Goal: Task Accomplishment & Management: Complete application form

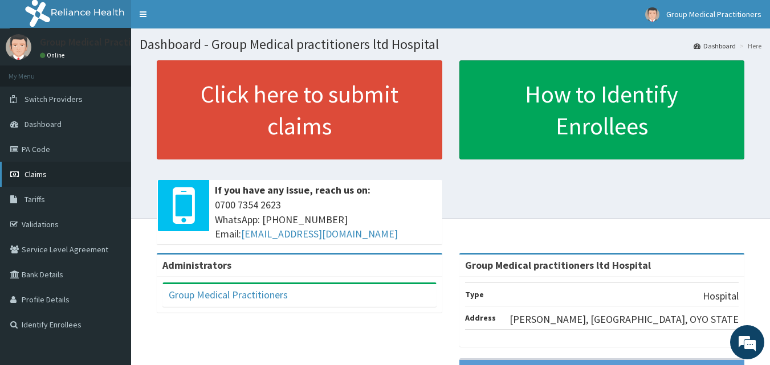
click at [27, 166] on link "Claims" at bounding box center [65, 174] width 131 height 25
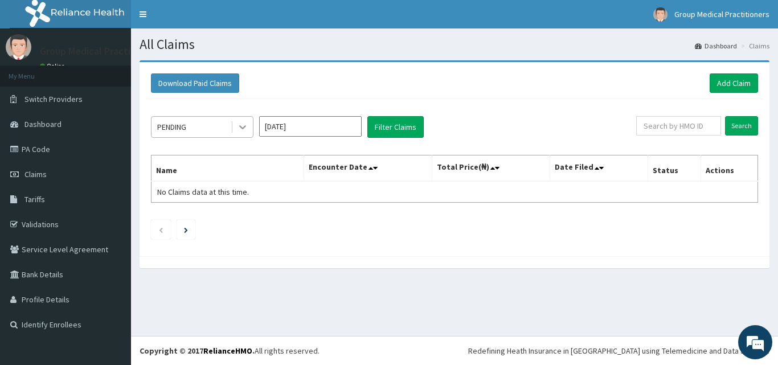
click at [242, 127] on icon at bounding box center [242, 128] width 7 height 4
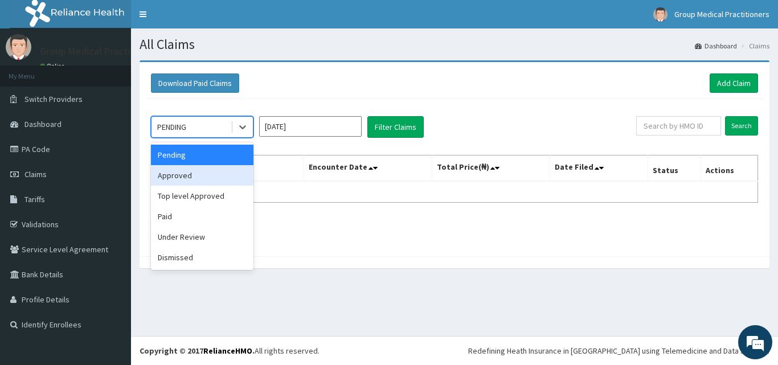
click at [199, 171] on div "Approved" at bounding box center [202, 175] width 103 height 21
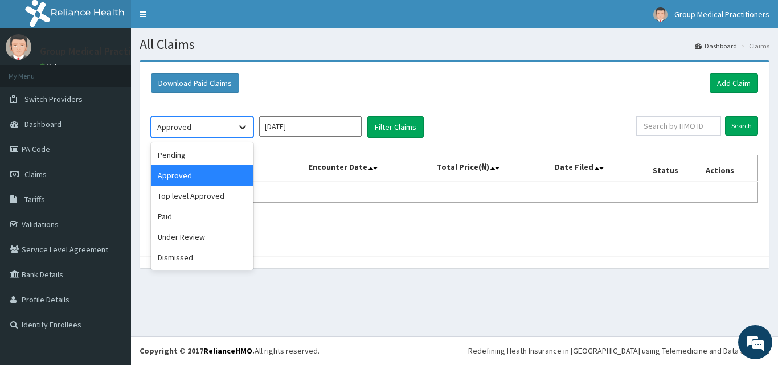
click at [243, 129] on icon at bounding box center [242, 128] width 7 height 4
click at [199, 191] on div "Top level Approved" at bounding box center [202, 196] width 103 height 21
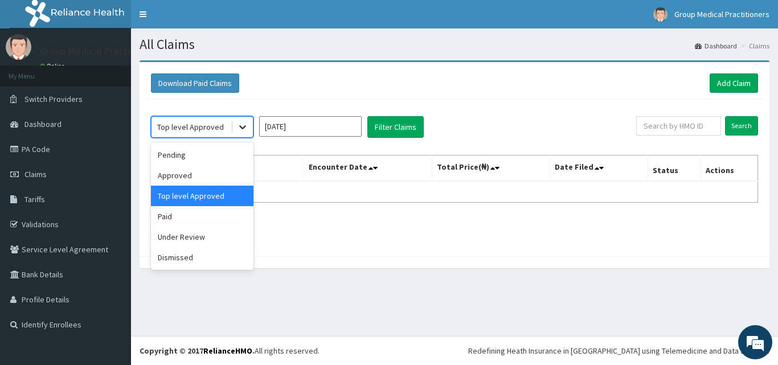
click at [245, 127] on icon at bounding box center [242, 128] width 7 height 4
click at [197, 213] on div "Paid" at bounding box center [202, 216] width 103 height 21
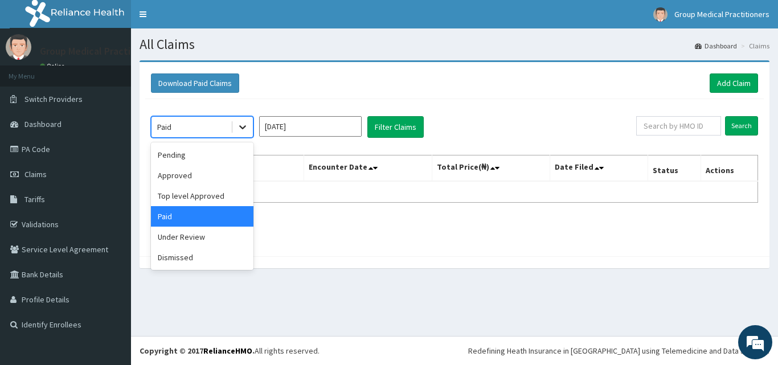
click at [238, 126] on icon at bounding box center [242, 126] width 11 height 11
click at [186, 236] on div "Under Review" at bounding box center [202, 237] width 103 height 21
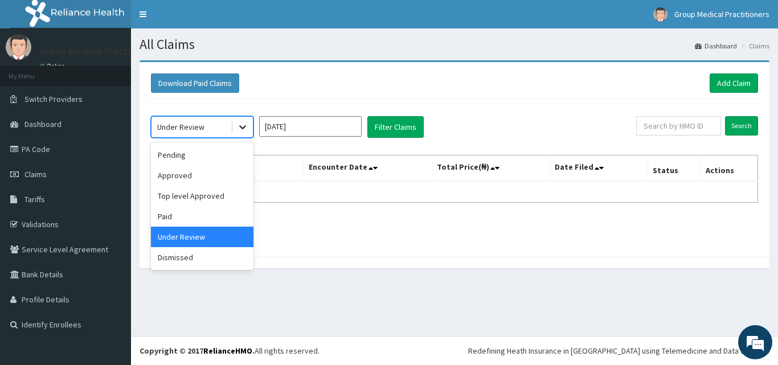
click at [249, 130] on div at bounding box center [242, 127] width 21 height 21
click at [184, 260] on div "Dismissed" at bounding box center [202, 257] width 103 height 21
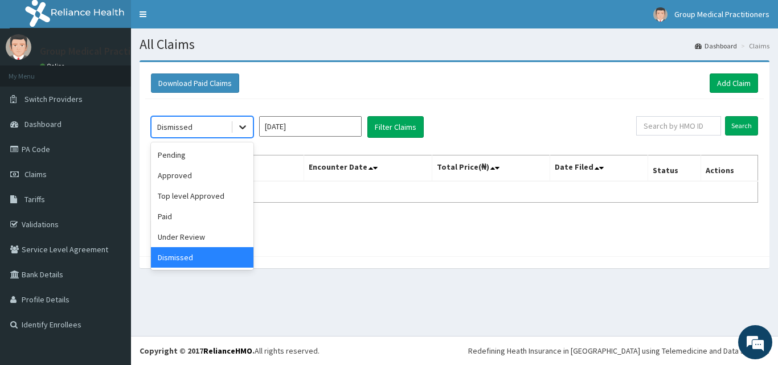
click at [242, 127] on icon at bounding box center [242, 128] width 7 height 4
click at [188, 152] on div "Pending" at bounding box center [202, 155] width 103 height 21
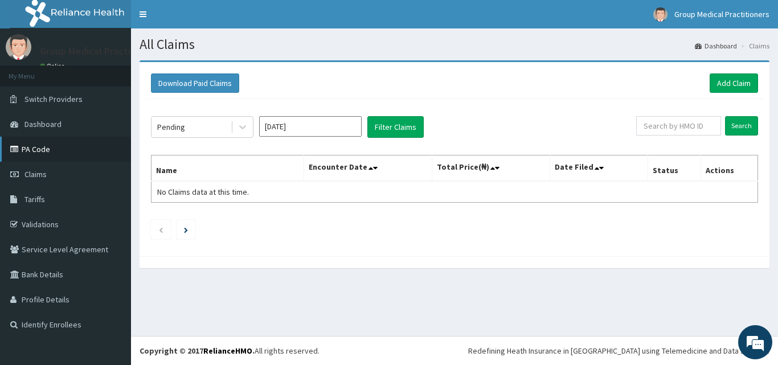
click at [75, 150] on link "PA Code" at bounding box center [65, 149] width 131 height 25
click at [54, 119] on span "Dashboard" at bounding box center [42, 124] width 37 height 10
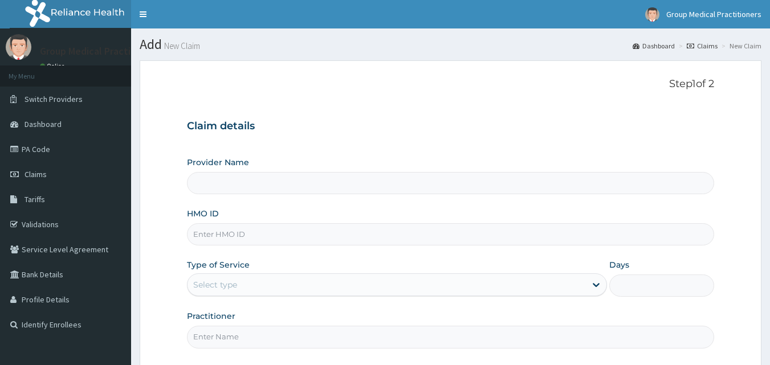
type input "Group Medical practitioners ltd Hospital"
click at [250, 231] on input "HMO ID" at bounding box center [451, 234] width 528 height 22
type input "d"
type input "DMP/10034/A"
click at [303, 280] on div "Select type" at bounding box center [386, 285] width 398 height 18
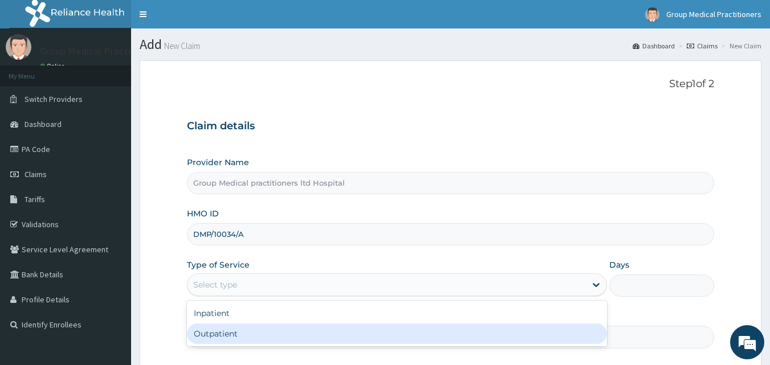
click at [262, 328] on div "Outpatient" at bounding box center [397, 334] width 420 height 21
type input "1"
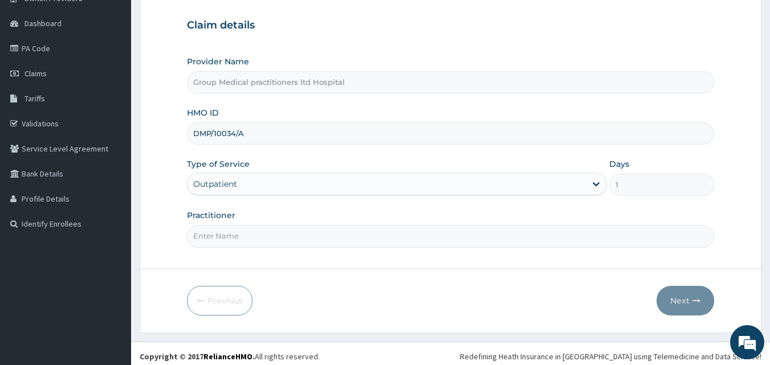
scroll to position [107, 0]
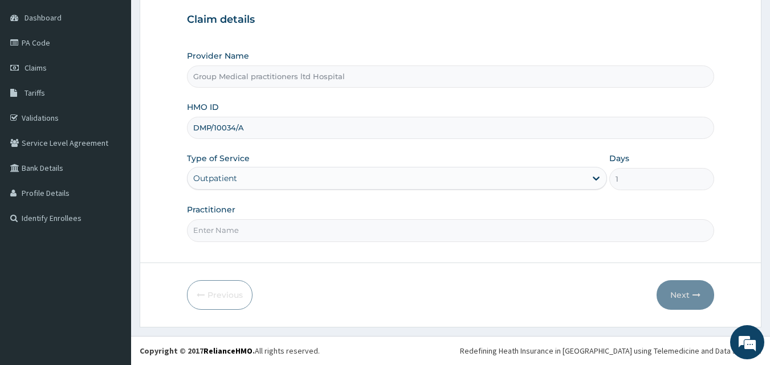
drag, startPoint x: 320, startPoint y: 227, endPoint x: 292, endPoint y: 227, distance: 27.9
click at [320, 227] on input "Practitioner" at bounding box center [451, 230] width 528 height 22
type input "medical practitioners"
click at [211, 126] on input "DMP/10034/A" at bounding box center [451, 128] width 528 height 22
type input "DPM/10034/A"
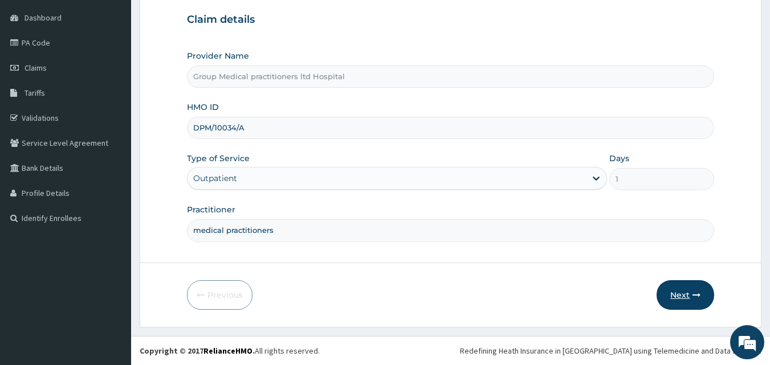
click at [700, 298] on icon "button" at bounding box center [696, 295] width 8 height 8
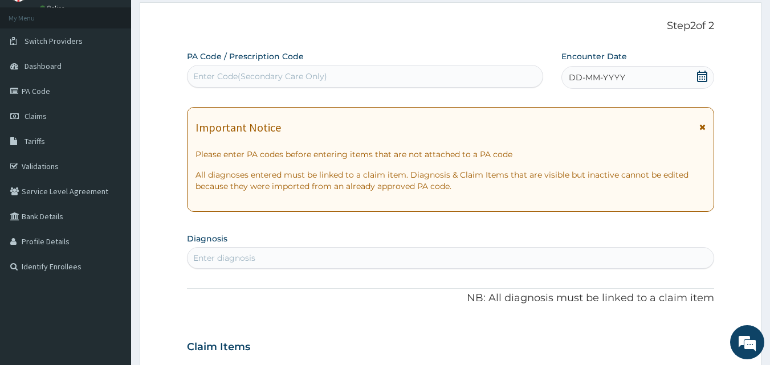
scroll to position [57, 0]
click at [331, 78] on div "Enter Code(Secondary Care Only)" at bounding box center [365, 77] width 356 height 18
drag, startPoint x: 330, startPoint y: 78, endPoint x: 284, endPoint y: 77, distance: 45.6
click at [284, 77] on div "Enter Code(Secondary Care Only)" at bounding box center [260, 77] width 134 height 11
paste input "PA/7DDA94"
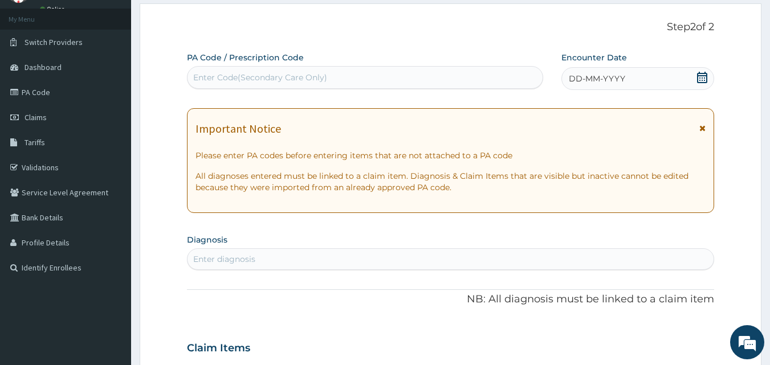
type input "PA/7DDA94"
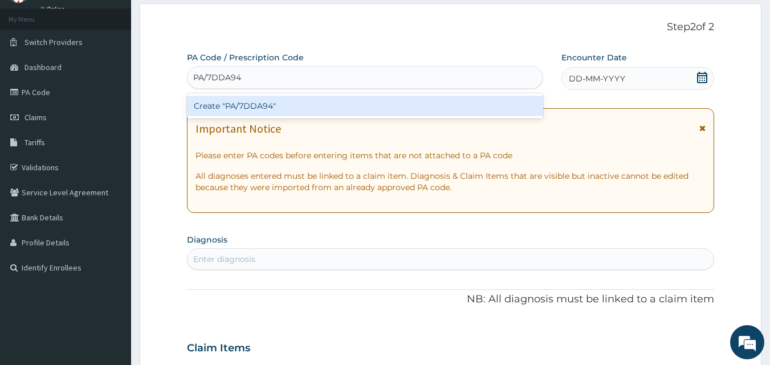
click at [268, 99] on div "Create "PA/7DDA94"" at bounding box center [365, 106] width 357 height 21
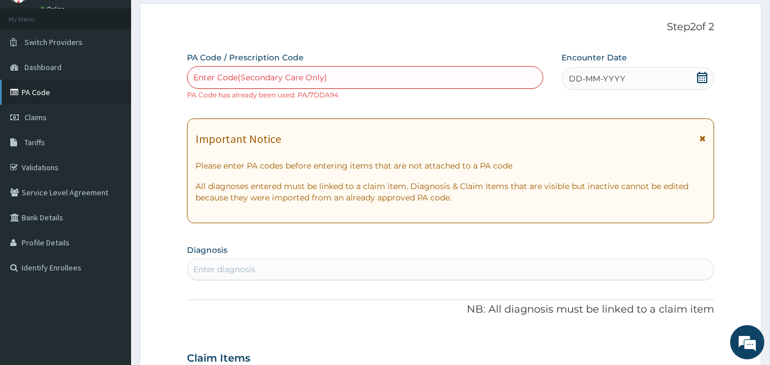
click at [23, 93] on link "PA Code" at bounding box center [65, 92] width 131 height 25
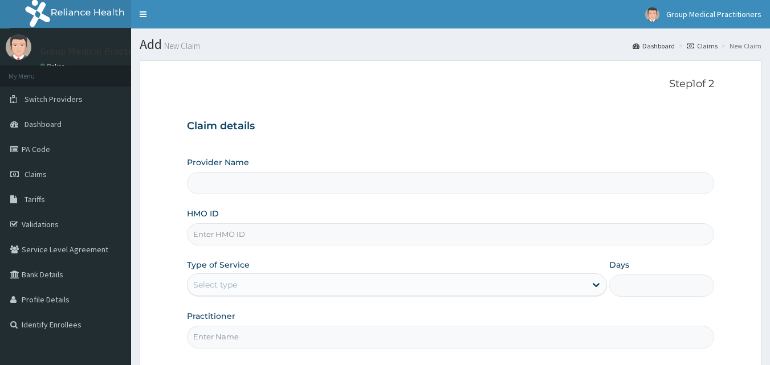
click at [232, 177] on input "Provider Name" at bounding box center [451, 183] width 528 height 22
type input "Group Medical practitioners ltd Hospital"
click at [240, 186] on input "Group Medical practitioners ltd Hospital" at bounding box center [451, 183] width 528 height 22
click at [234, 239] on input "HMO ID" at bounding box center [451, 234] width 528 height 22
click at [30, 152] on link "PA Code" at bounding box center [65, 149] width 131 height 25
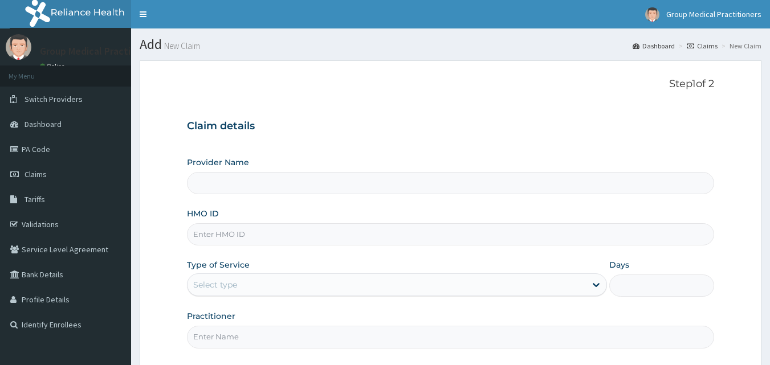
click at [297, 183] on input "Provider Name" at bounding box center [451, 183] width 528 height 22
click at [312, 178] on input "Provider Name" at bounding box center [451, 183] width 528 height 22
click at [275, 186] on input "Provider Name" at bounding box center [451, 183] width 528 height 22
click at [314, 186] on input "Provider Name" at bounding box center [451, 183] width 528 height 22
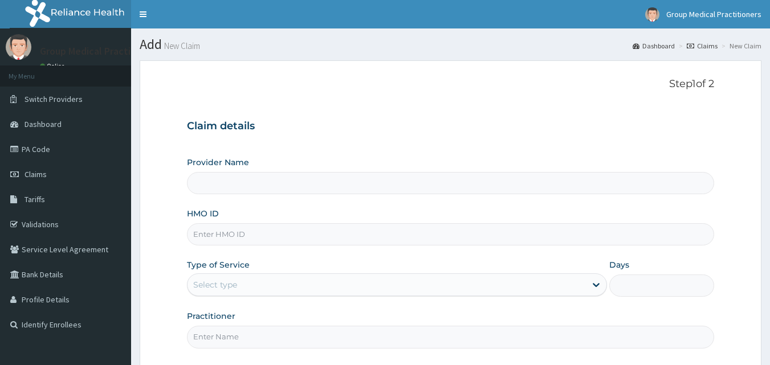
drag, startPoint x: 314, startPoint y: 186, endPoint x: 285, endPoint y: 185, distance: 28.5
click at [285, 185] on input "Provider Name" at bounding box center [451, 183] width 528 height 22
click at [252, 238] on input "HMO ID" at bounding box center [451, 234] width 528 height 22
type input "Group Medical practitioners ltd Hospital"
type input "ADN/10082/B"
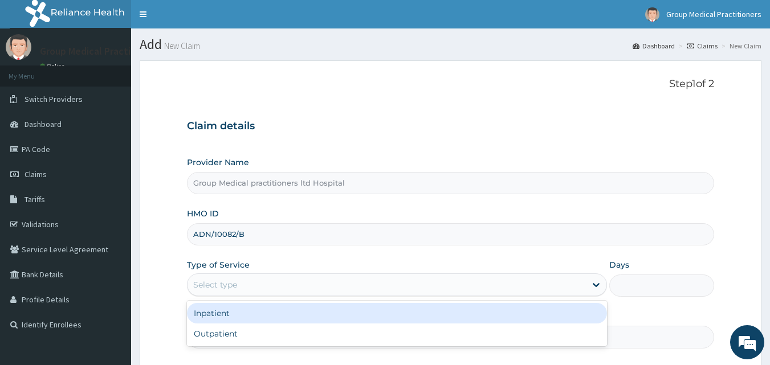
click at [254, 285] on div "Select type" at bounding box center [386, 285] width 398 height 18
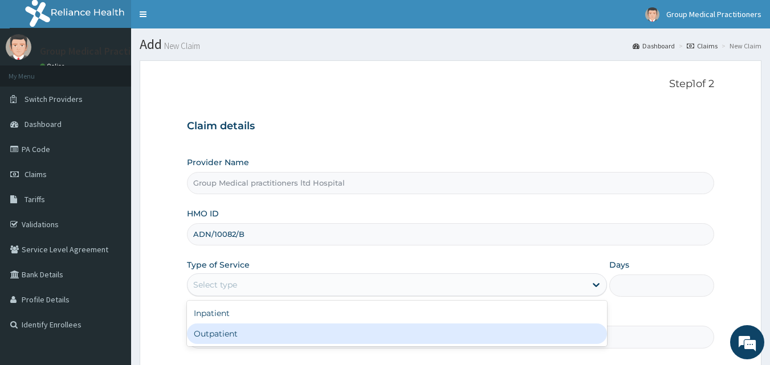
click at [257, 335] on div "Outpatient" at bounding box center [397, 334] width 420 height 21
type input "1"
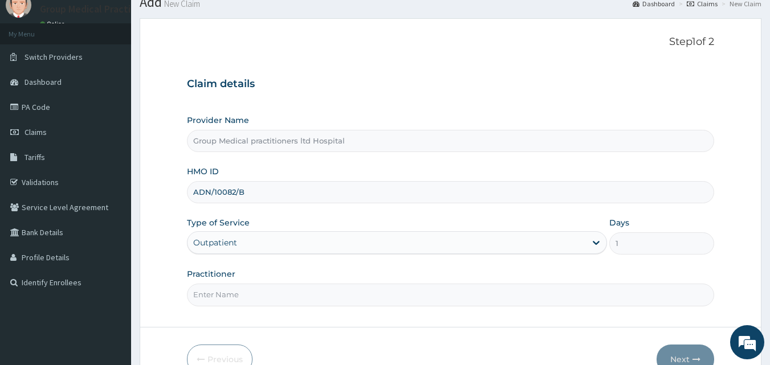
scroll to position [107, 0]
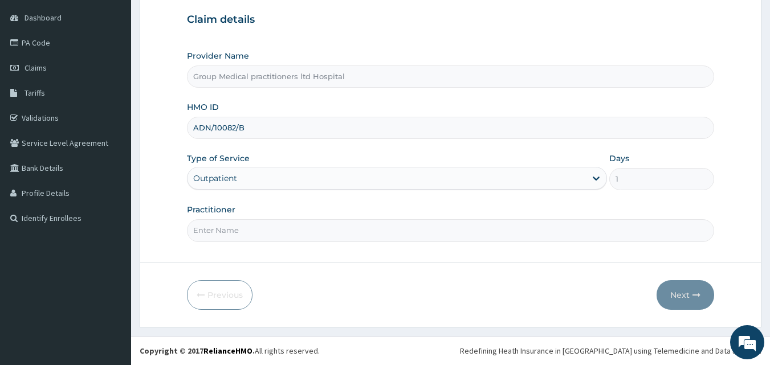
click at [256, 230] on input "Practitioner" at bounding box center [451, 230] width 528 height 22
type input "medical practitioners"
click at [667, 297] on button "Next" at bounding box center [685, 295] width 58 height 30
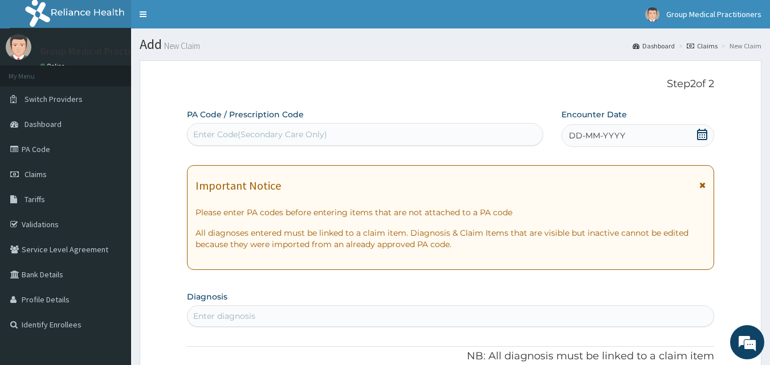
scroll to position [0, 0]
click at [411, 127] on div "Enter Code(Secondary Care Only)" at bounding box center [365, 134] width 356 height 18
paste input "PA/5D1037"
type input "PA/5D1037"
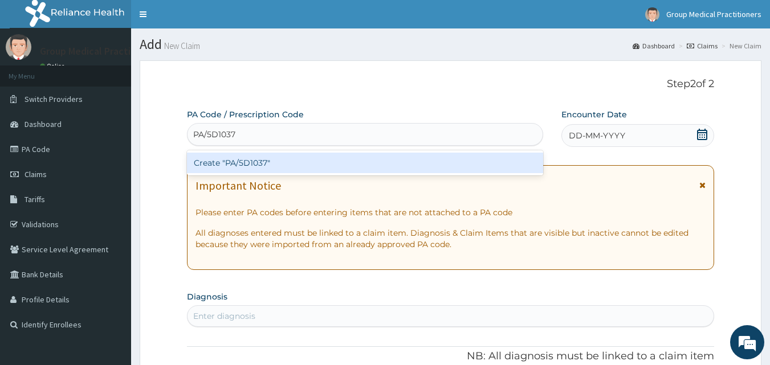
click at [379, 168] on div "Create "PA/5D1037"" at bounding box center [365, 163] width 357 height 21
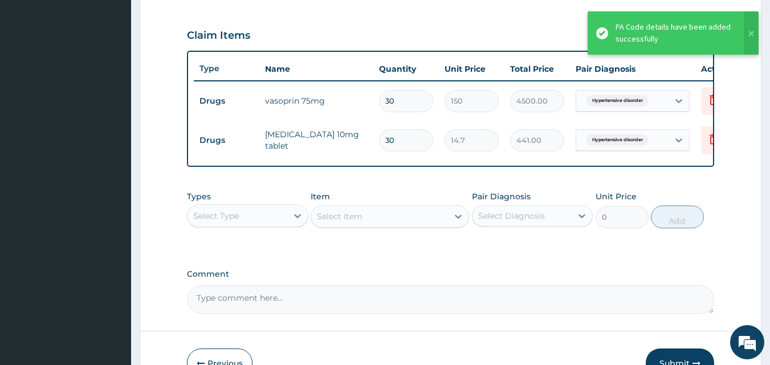
scroll to position [388, 0]
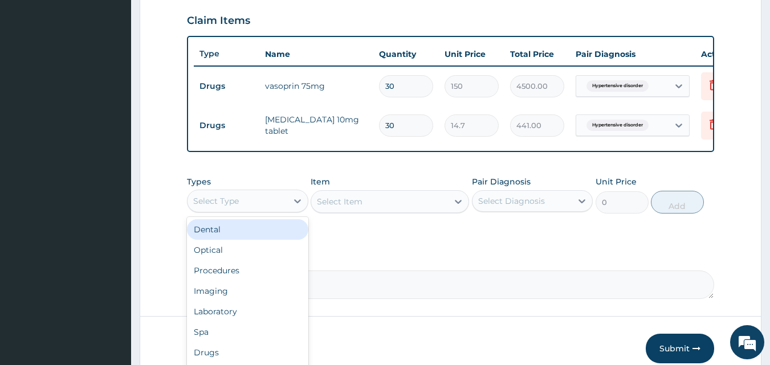
click at [287, 209] on div "Select Type" at bounding box center [237, 201] width 100 height 18
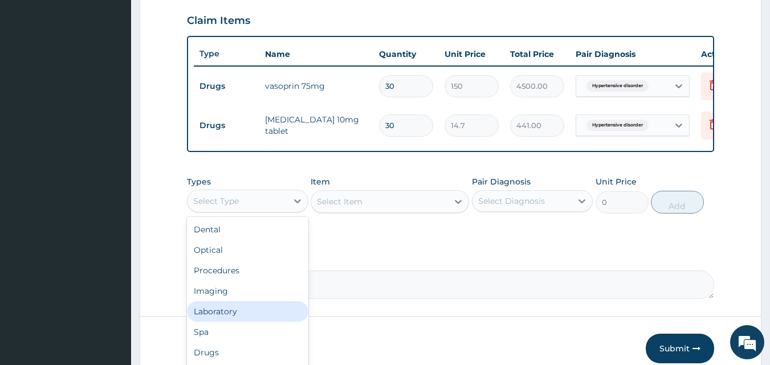
drag, startPoint x: 239, startPoint y: 321, endPoint x: 268, endPoint y: 348, distance: 39.6
click at [241, 322] on div "Laboratory" at bounding box center [247, 311] width 121 height 21
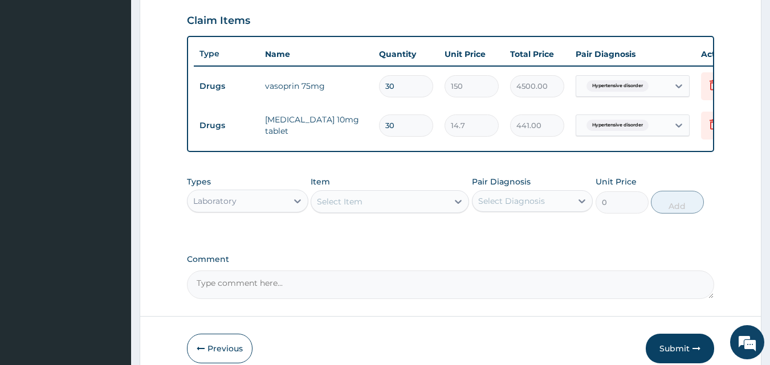
click at [447, 211] on div "Select Item" at bounding box center [379, 202] width 137 height 18
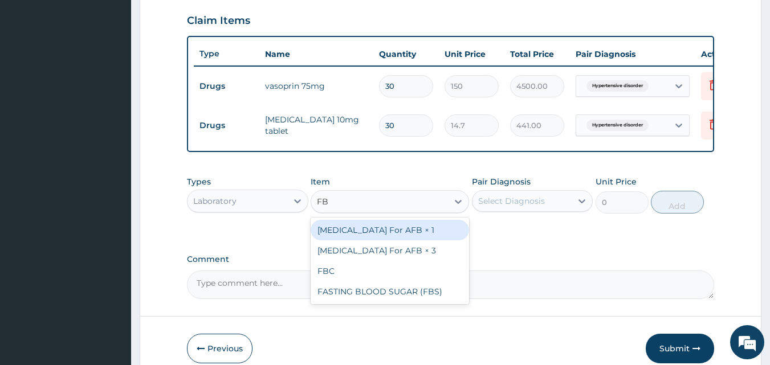
type input "FBC"
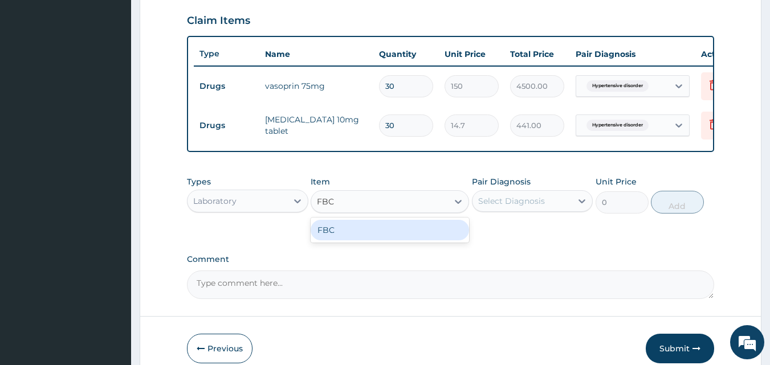
click at [407, 240] on div "FBC" at bounding box center [390, 230] width 158 height 21
type input "1600"
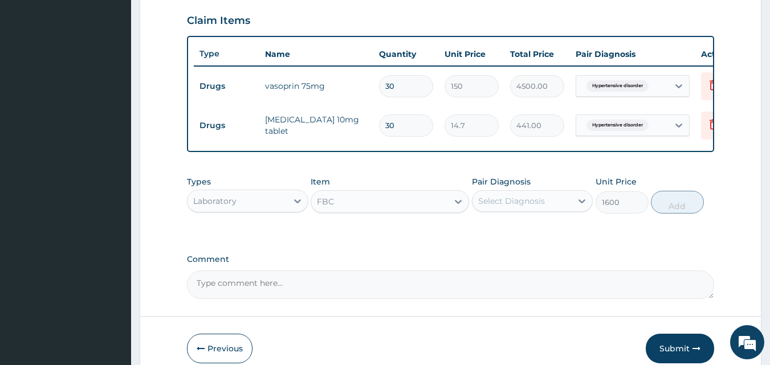
click at [545, 210] on div "Select Diagnosis" at bounding box center [522, 201] width 100 height 18
click at [448, 251] on div "PA Code / Prescription Code PA/5D1037 Encounter Date 13-08-2025 Important Notic…" at bounding box center [451, 10] width 528 height 578
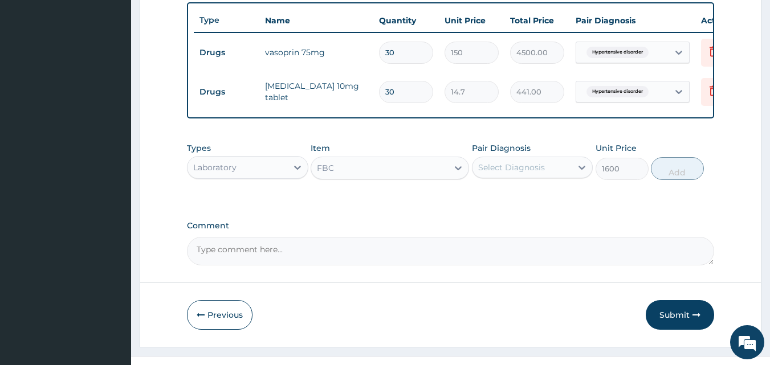
scroll to position [445, 0]
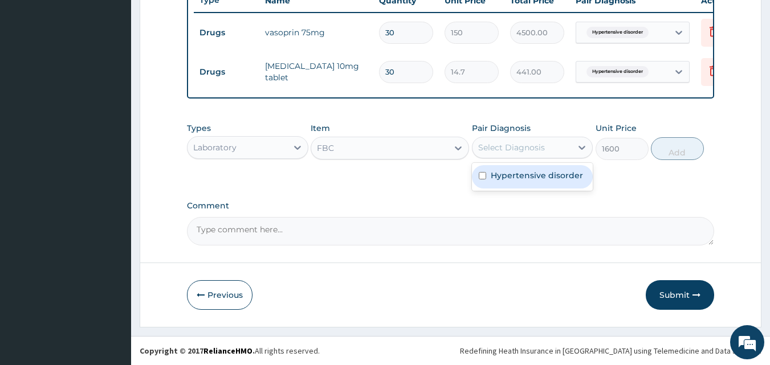
click at [521, 153] on div "Select Diagnosis" at bounding box center [511, 147] width 67 height 11
click at [518, 181] on label "Hypertensive disorder" at bounding box center [537, 175] width 92 height 11
checkbox input "true"
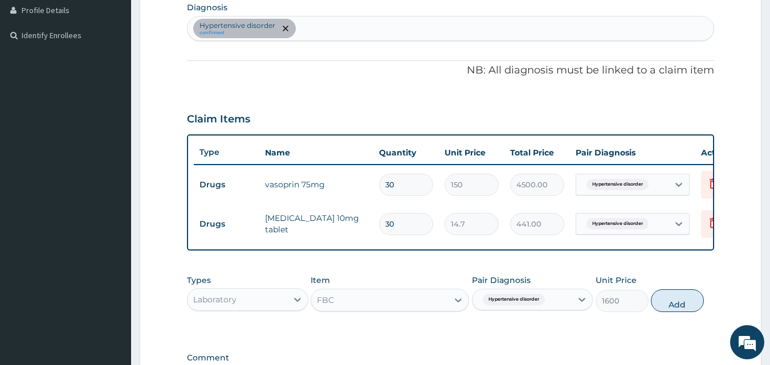
scroll to position [222, 0]
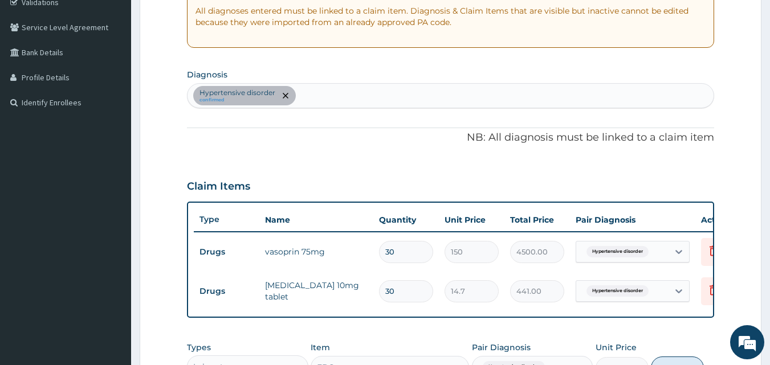
click at [342, 93] on div "Hypertensive disorder confirmed" at bounding box center [450, 96] width 526 height 24
type input "F"
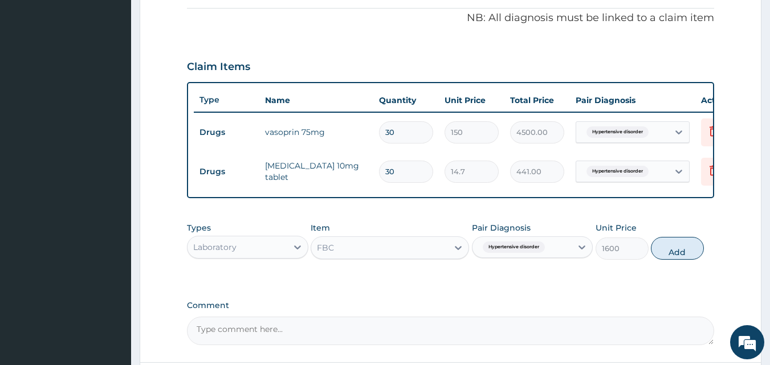
scroll to position [450, 0]
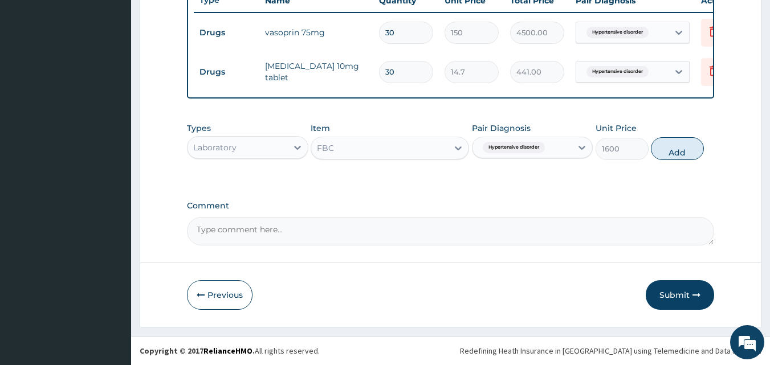
click at [694, 298] on icon "button" at bounding box center [696, 295] width 8 height 8
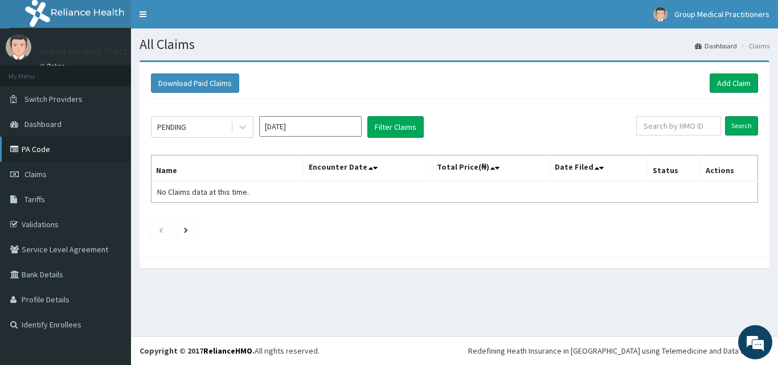
click at [42, 152] on link "PA Code" at bounding box center [65, 149] width 131 height 25
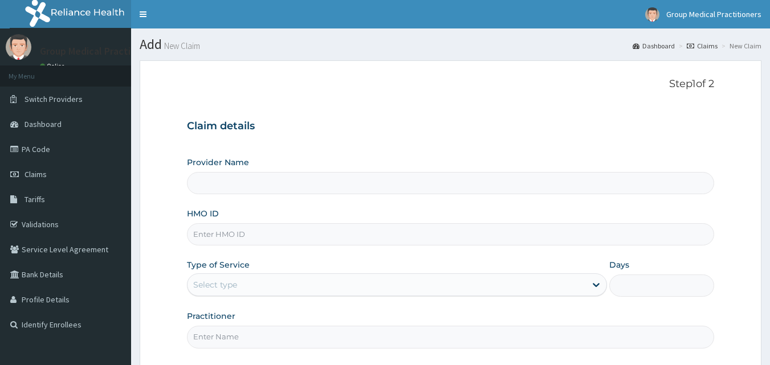
type input "Group Medical practitioners ltd Hospital"
click at [238, 240] on input "HMO ID" at bounding box center [451, 234] width 528 height 22
type input "GFC/10059/A"
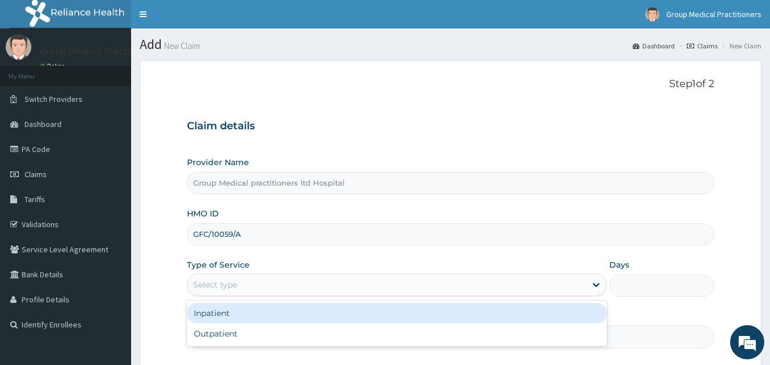
click at [333, 283] on div "Select type" at bounding box center [386, 285] width 398 height 18
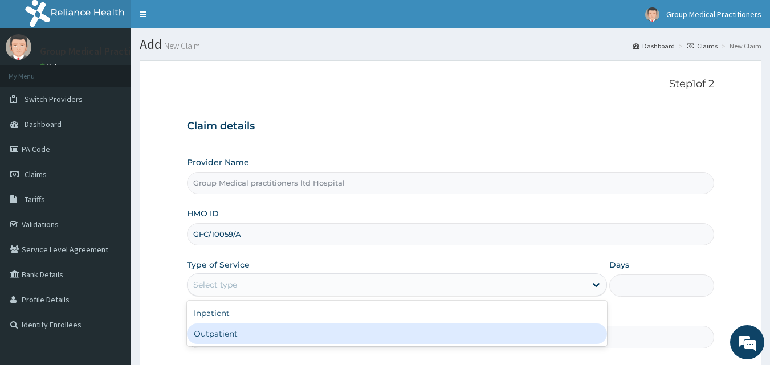
click at [256, 333] on div "Outpatient" at bounding box center [397, 334] width 420 height 21
type input "1"
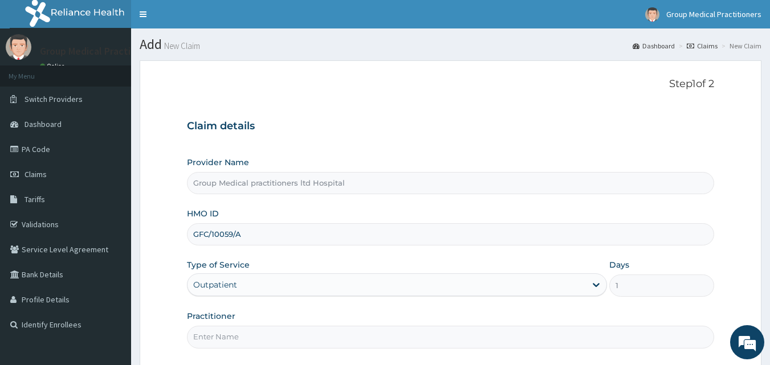
scroll to position [57, 0]
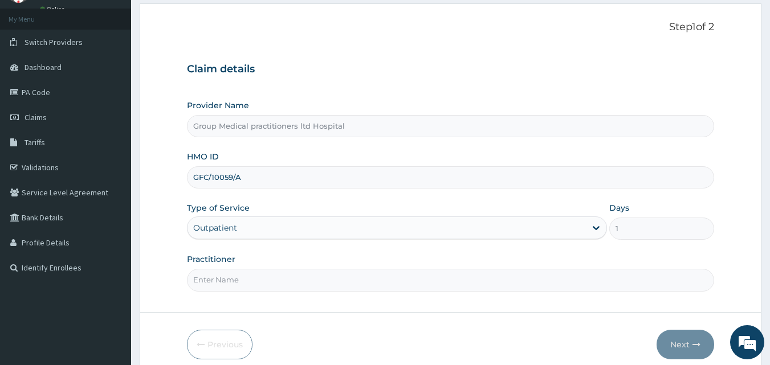
click at [247, 277] on input "Practitioner" at bounding box center [451, 280] width 528 height 22
type input "medical practitioners"
click at [686, 346] on button "Next" at bounding box center [685, 345] width 58 height 30
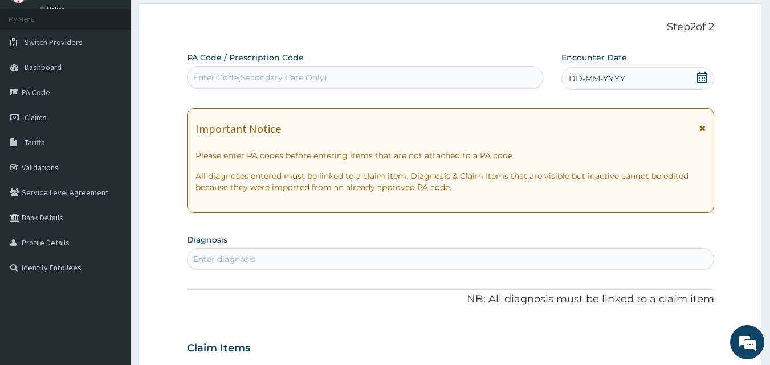
click at [286, 66] on div "PA Code / Prescription Code Enter Code(Secondary Care Only)" at bounding box center [365, 70] width 357 height 37
click at [285, 81] on div "Enter Code(Secondary Care Only)" at bounding box center [260, 77] width 134 height 11
paste input "PA/01817C"
type input "PA/01817C"
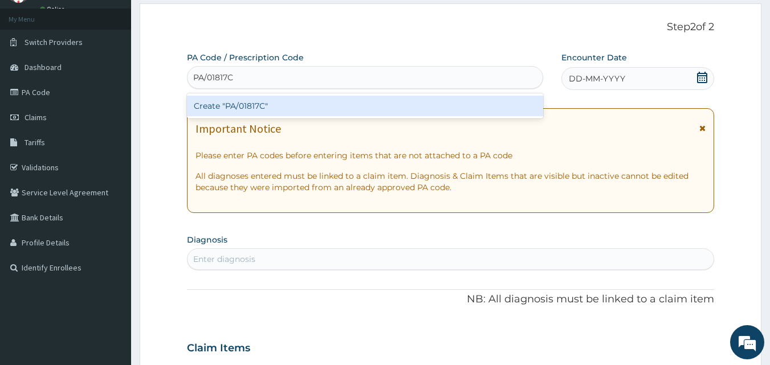
click at [279, 108] on div "Create "PA/01817C"" at bounding box center [365, 106] width 357 height 21
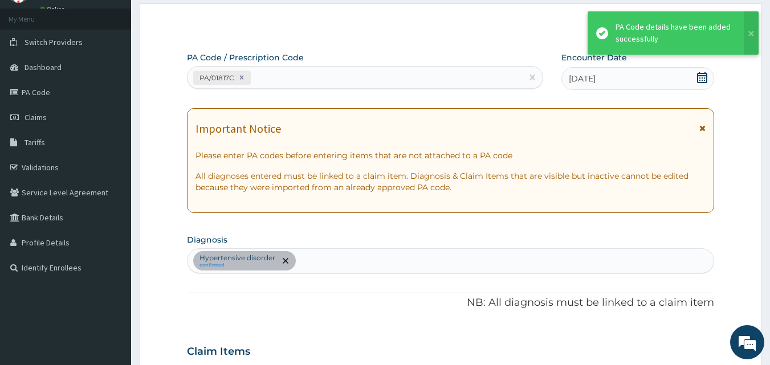
scroll to position [370, 0]
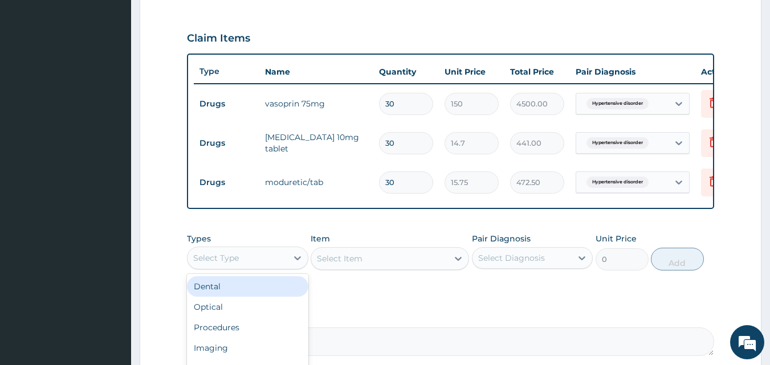
click at [272, 263] on div "Select Type" at bounding box center [237, 258] width 100 height 18
type input "DR"
click at [254, 287] on div "Drugs" at bounding box center [247, 286] width 121 height 21
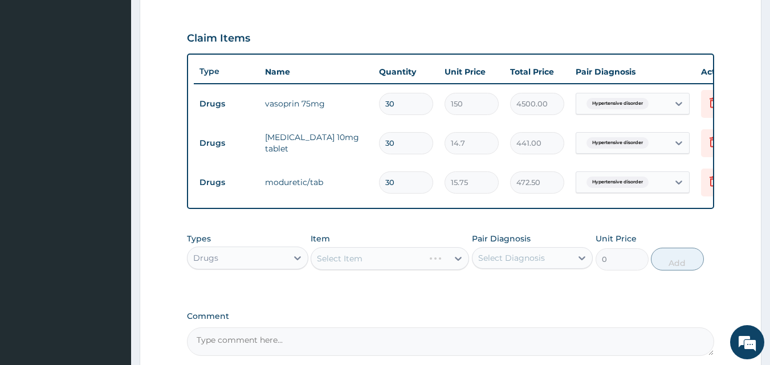
click at [459, 267] on div "Select Item" at bounding box center [390, 258] width 158 height 23
click at [454, 266] on div at bounding box center [458, 258] width 21 height 21
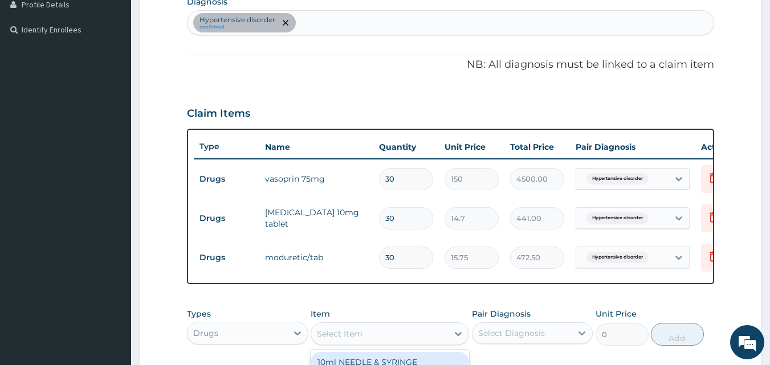
scroll to position [256, 0]
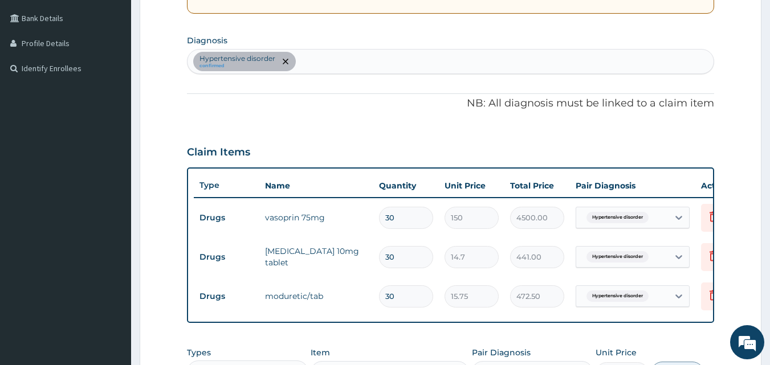
click at [328, 48] on section "Diagnosis Hypertensive disorder confirmed" at bounding box center [451, 53] width 528 height 42
click at [329, 59] on div "Hypertensive disorder confirmed" at bounding box center [450, 62] width 526 height 24
type input "PLASMODI"
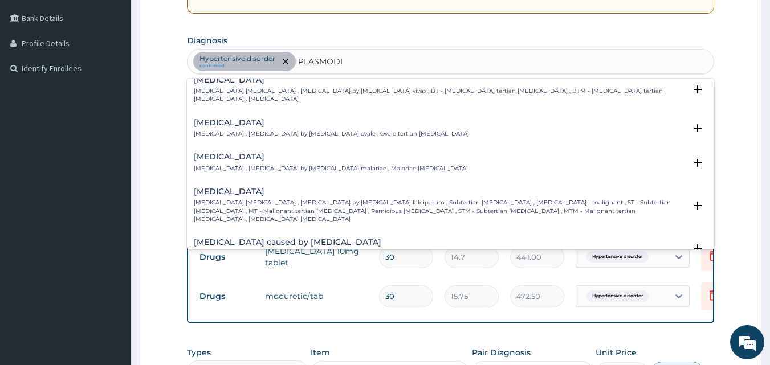
scroll to position [57, 0]
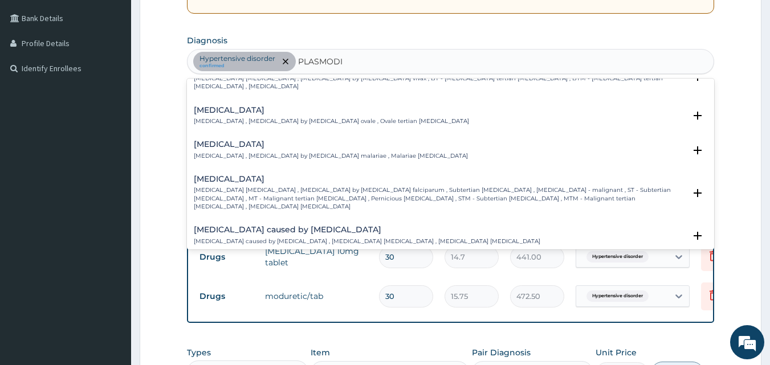
click at [382, 191] on p "Falciparum malaria , Malignant tertian malaria , Malaria by Plasmodium falcipar…" at bounding box center [440, 198] width 492 height 24
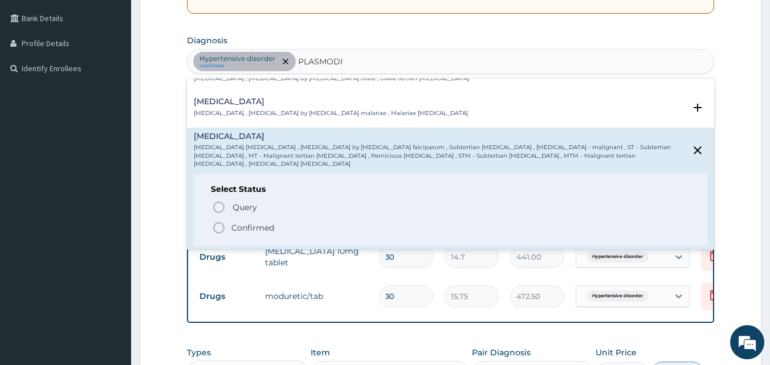
scroll to position [114, 0]
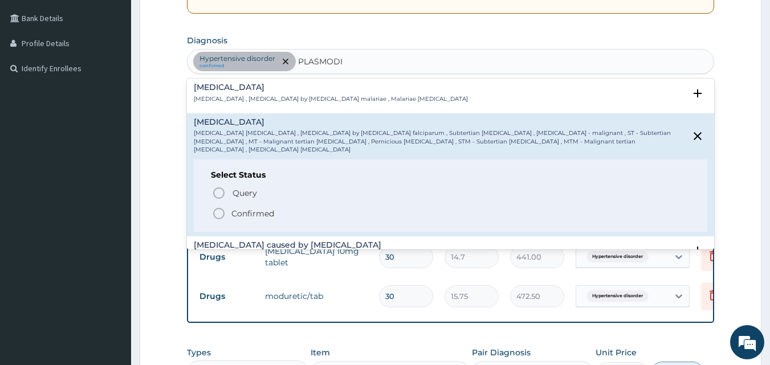
click at [270, 208] on p "Confirmed" at bounding box center [252, 213] width 43 height 11
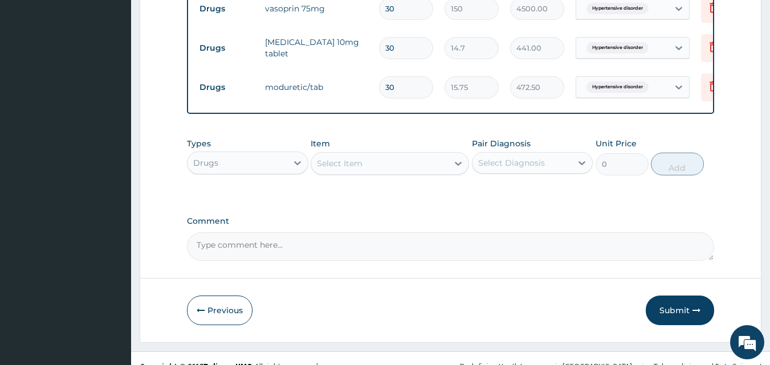
scroll to position [484, 0]
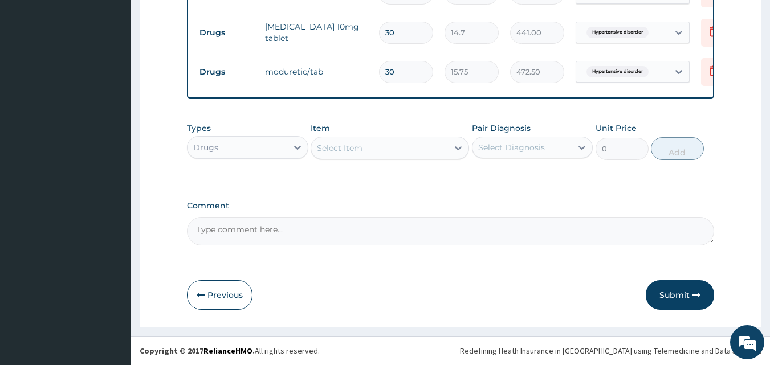
click at [346, 154] on div "Select Item" at bounding box center [340, 147] width 46 height 11
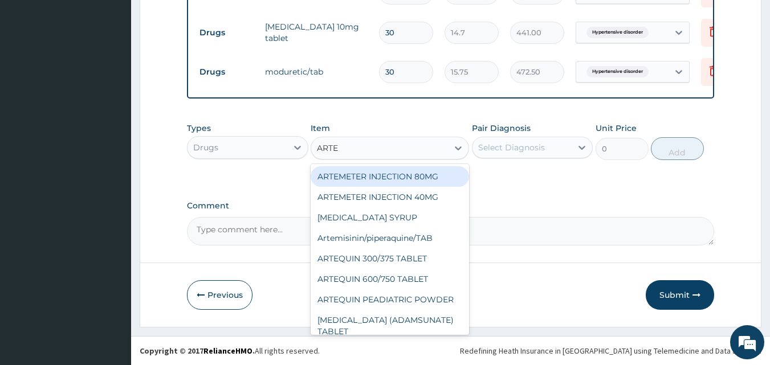
type input "ARTEM"
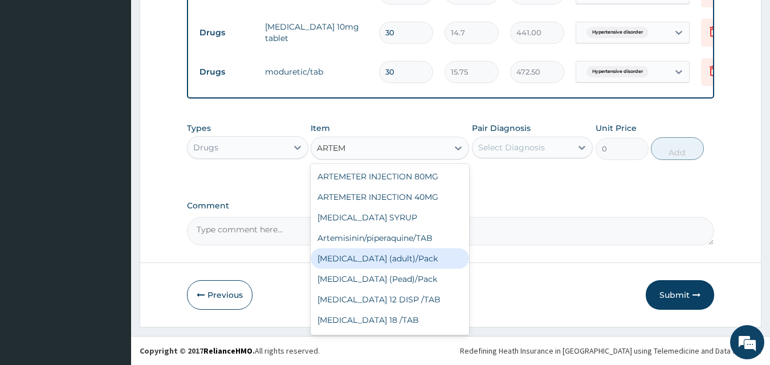
click at [391, 269] on div "Coartem (adult)/Pack" at bounding box center [390, 258] width 158 height 21
type input "682.5"
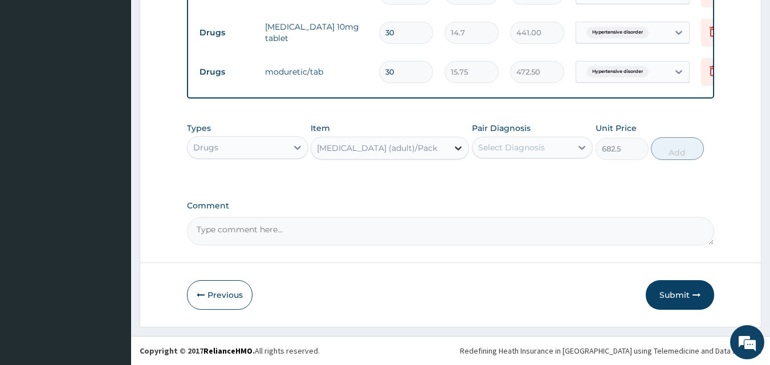
click at [452, 150] on div at bounding box center [458, 148] width 21 height 21
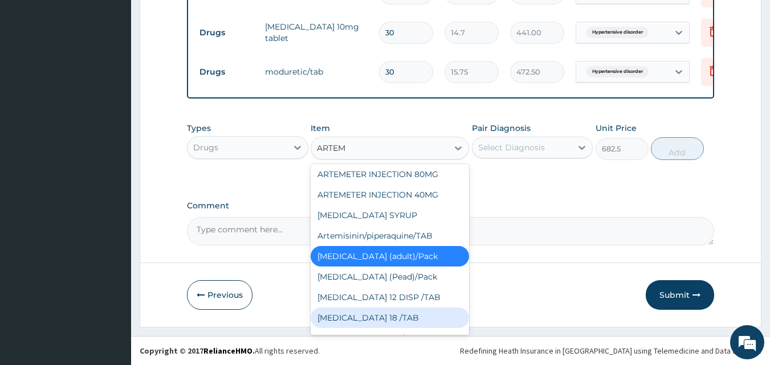
scroll to position [23, 0]
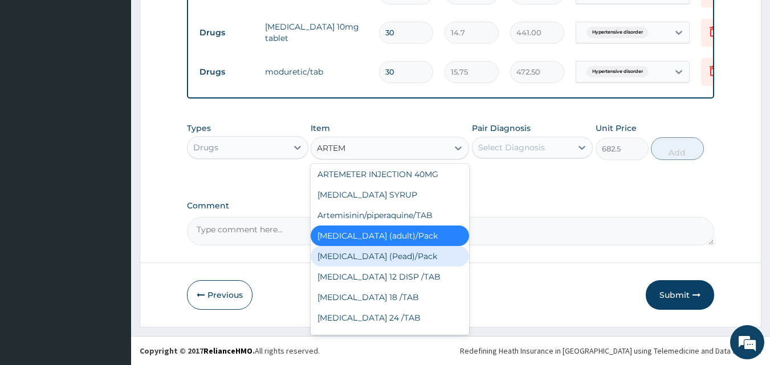
type input "ARTE"
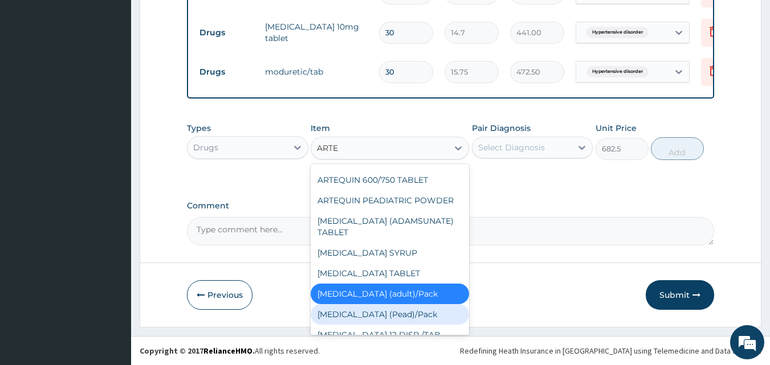
scroll to position [80, 0]
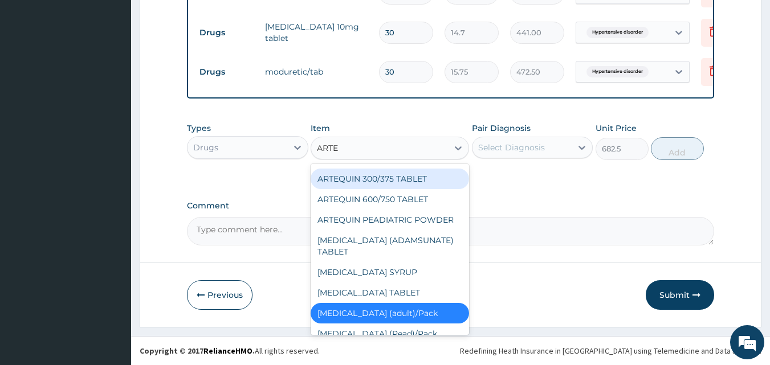
click at [393, 178] on div "ARTEQUIN 300/375 TABLET" at bounding box center [390, 179] width 158 height 21
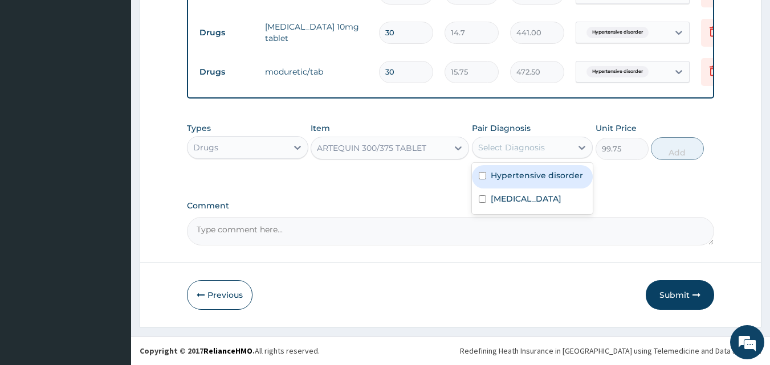
click at [510, 152] on div "Select Diagnosis" at bounding box center [511, 147] width 67 height 11
click at [379, 157] on div "ARTEQUIN 300/375 TABLET" at bounding box center [379, 148] width 137 height 18
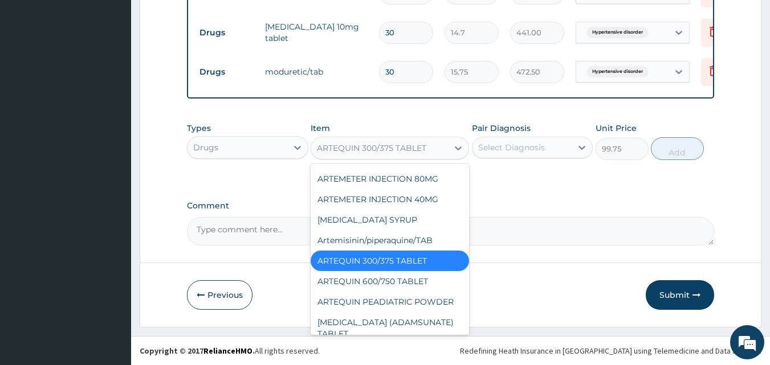
scroll to position [3020, 0]
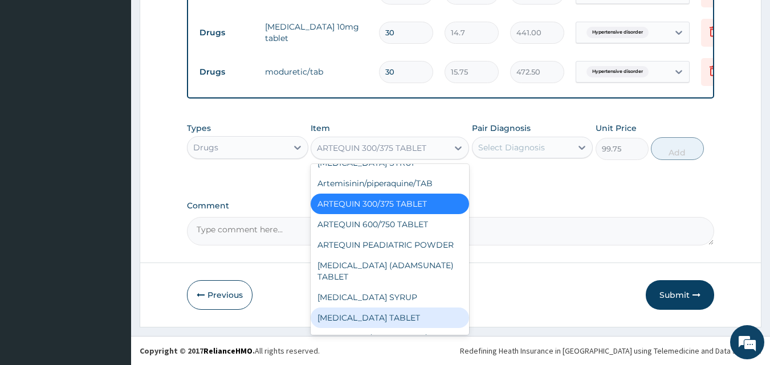
click at [377, 308] on div "ARTESUNATE TABLET" at bounding box center [390, 318] width 158 height 21
type input "26.25"
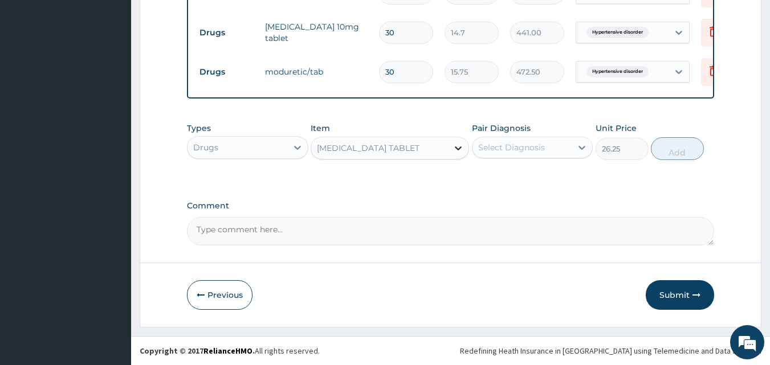
click at [466, 148] on div at bounding box center [458, 148] width 21 height 21
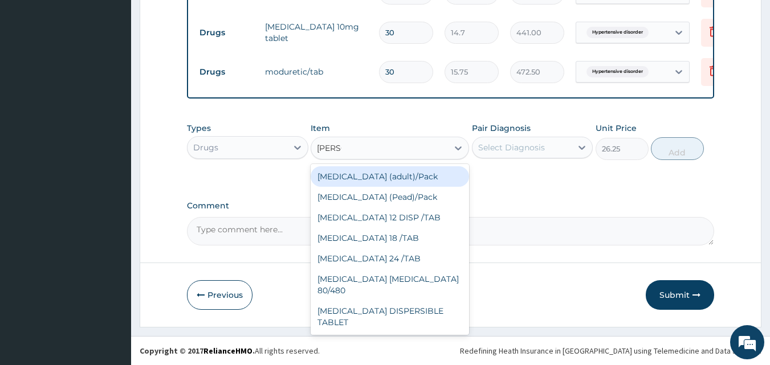
type input "COART"
click at [367, 185] on div "Coartem (adult)/Pack" at bounding box center [390, 176] width 158 height 21
type input "682.5"
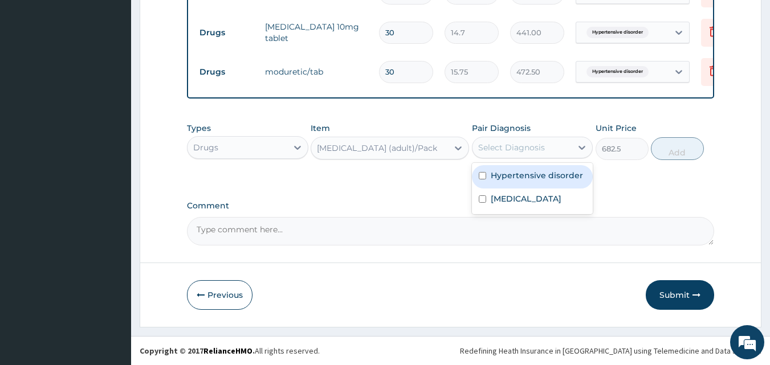
click at [511, 153] on div "Select Diagnosis" at bounding box center [511, 147] width 67 height 11
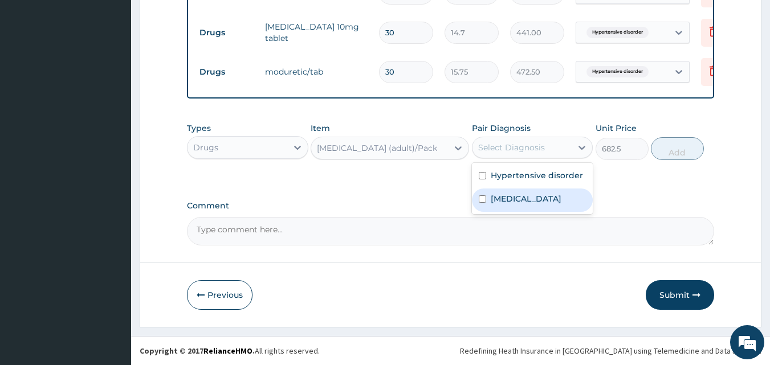
click at [503, 204] on label "Falciparum malaria" at bounding box center [526, 198] width 71 height 11
checkbox input "true"
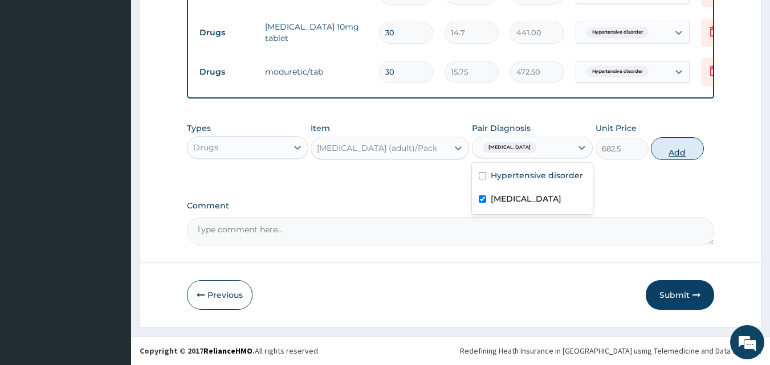
click at [685, 149] on button "Add" at bounding box center [677, 148] width 53 height 23
type input "0"
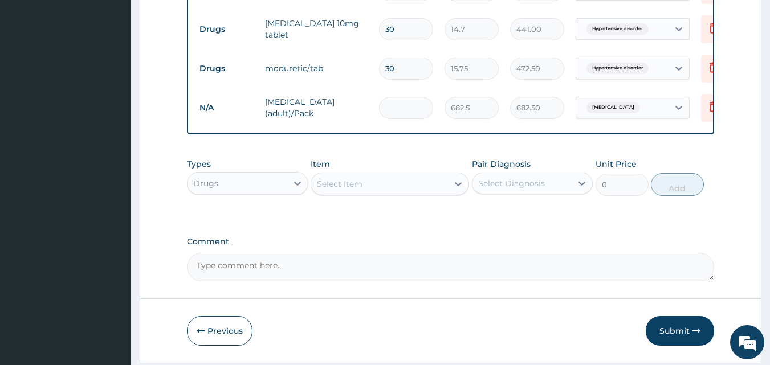
type input "0.00"
type input "2"
type input "1365.00"
type input "2"
click at [365, 193] on div "Select Item" at bounding box center [379, 184] width 137 height 18
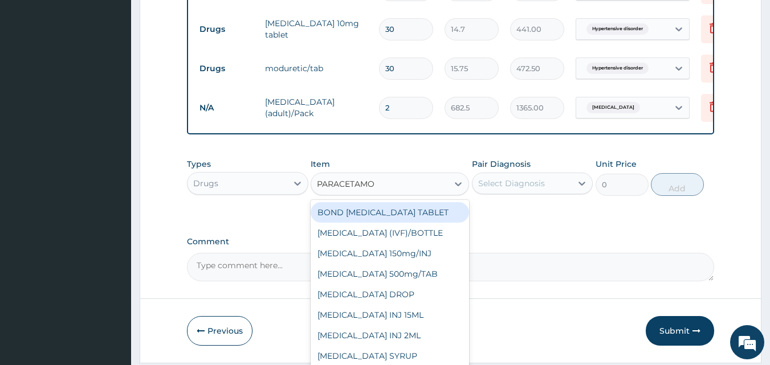
type input "PARACETAMOL"
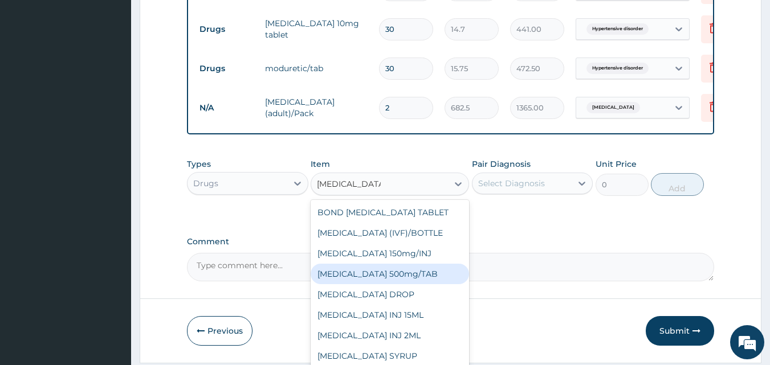
click at [387, 284] on div "PARACETAMOL 500mg/TAB" at bounding box center [390, 274] width 158 height 21
type input "5.25"
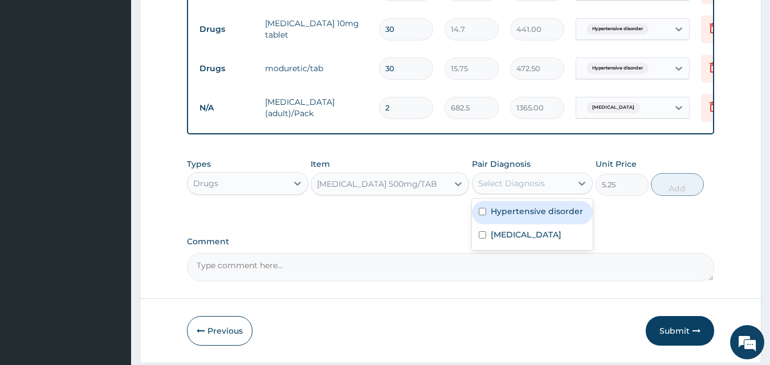
click at [509, 189] on div "Select Diagnosis" at bounding box center [511, 183] width 67 height 11
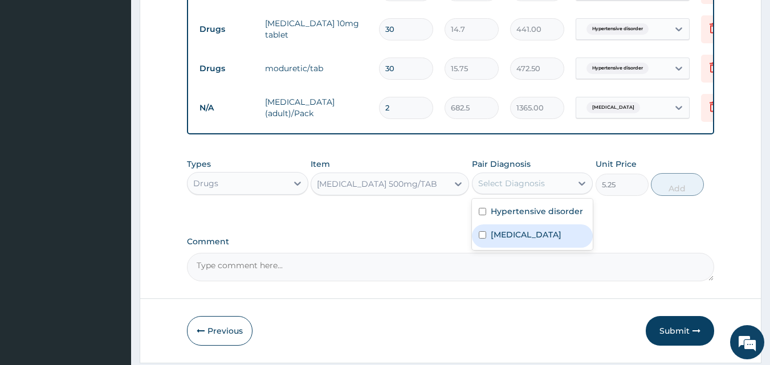
click at [513, 240] on label "Falciparum malaria" at bounding box center [526, 234] width 71 height 11
checkbox input "true"
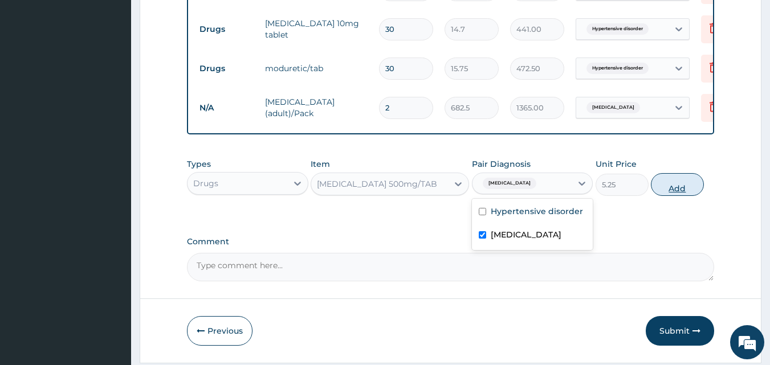
click at [680, 195] on button "Add" at bounding box center [677, 184] width 53 height 23
type input "0"
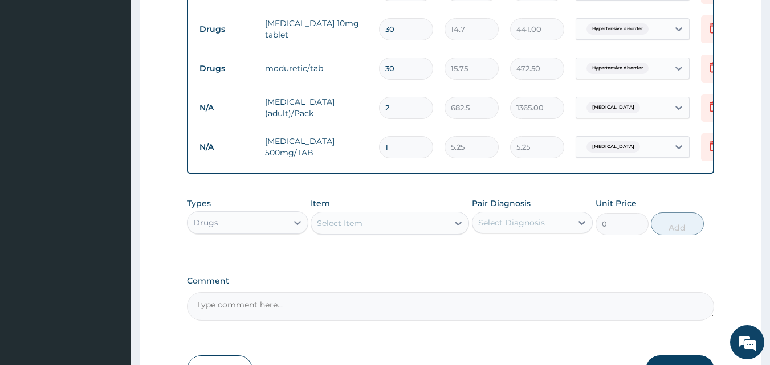
type input "0.00"
type input "9"
type input "47.25"
type input "90"
type input "472.50"
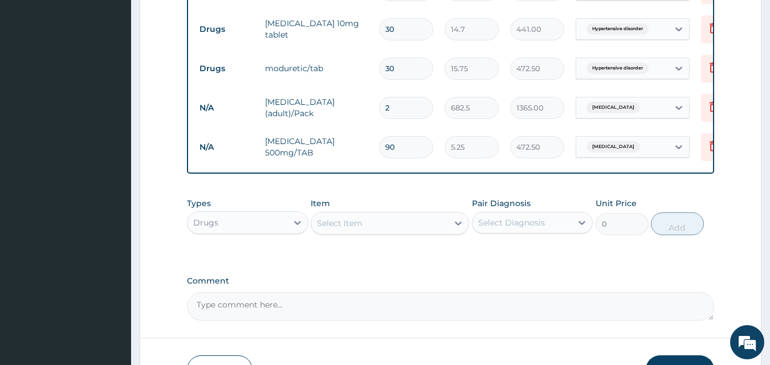
type input "90"
click at [365, 232] on div "Select Item" at bounding box center [379, 223] width 137 height 18
type input "FBC"
click at [295, 228] on icon at bounding box center [297, 222] width 11 height 11
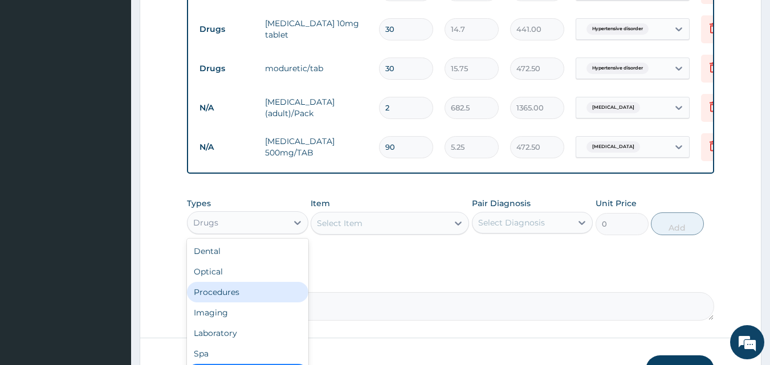
click at [243, 303] on div "Procedures" at bounding box center [247, 292] width 121 height 21
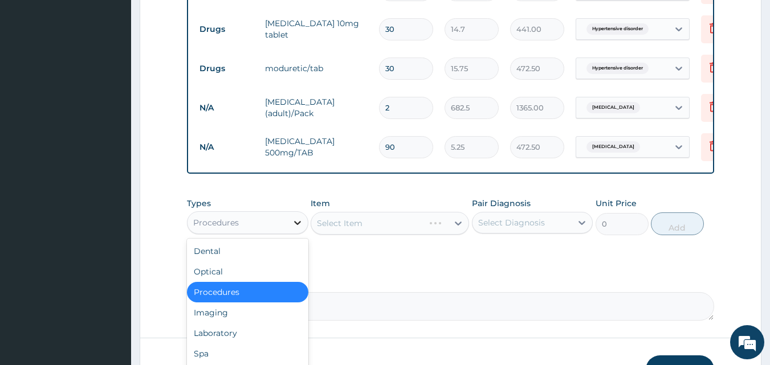
click at [297, 226] on icon at bounding box center [297, 222] width 11 height 11
click at [225, 335] on div "Laboratory" at bounding box center [247, 333] width 121 height 21
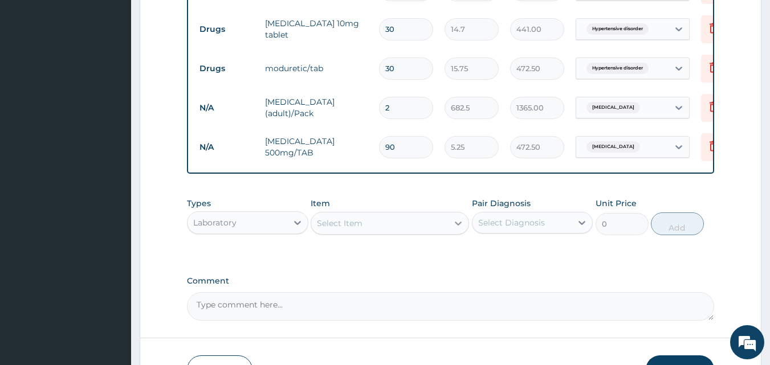
click at [455, 229] on icon at bounding box center [457, 223] width 11 height 11
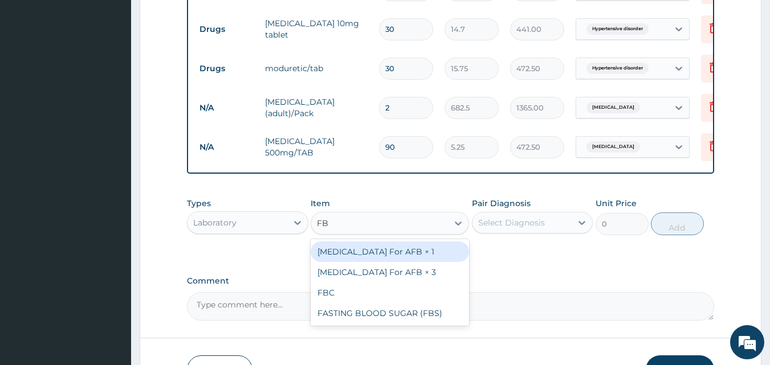
type input "FBC"
click at [386, 262] on div "FBC" at bounding box center [390, 252] width 158 height 21
type input "1600"
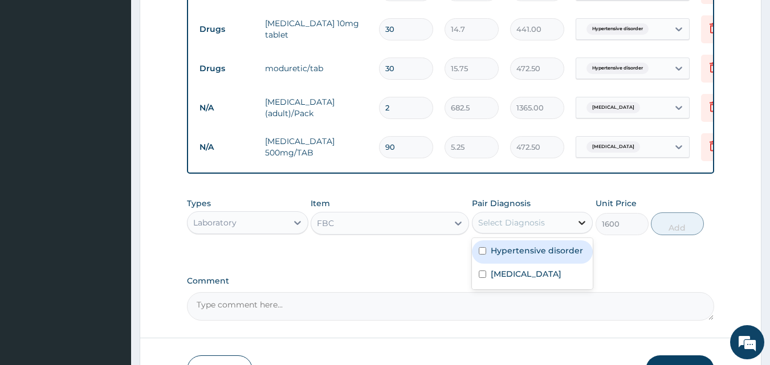
click at [586, 233] on div at bounding box center [581, 223] width 21 height 21
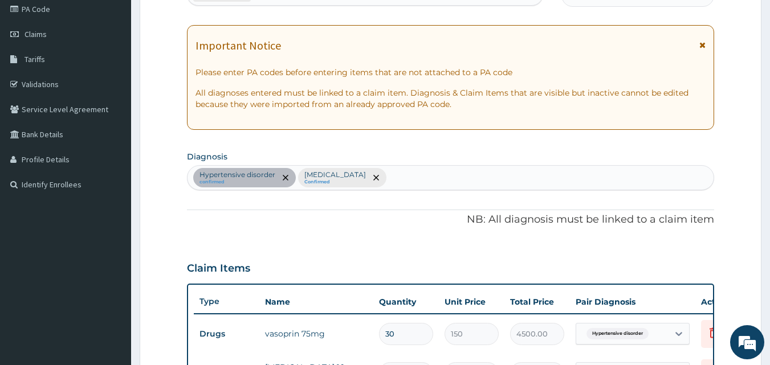
scroll to position [142, 0]
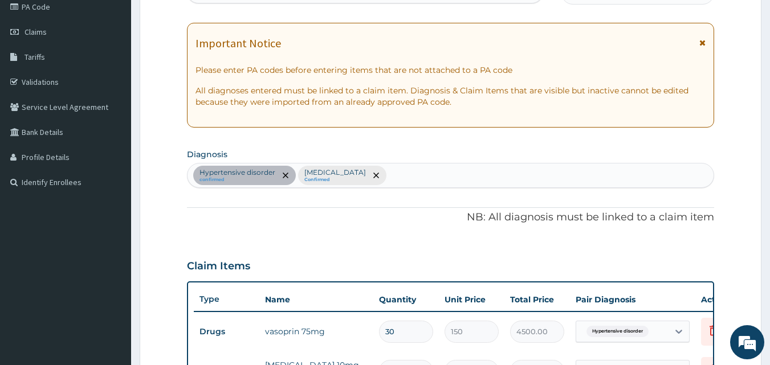
click at [403, 171] on div "Hypertensive disorder confirmed Falciparum malaria Confirmed" at bounding box center [450, 176] width 526 height 24
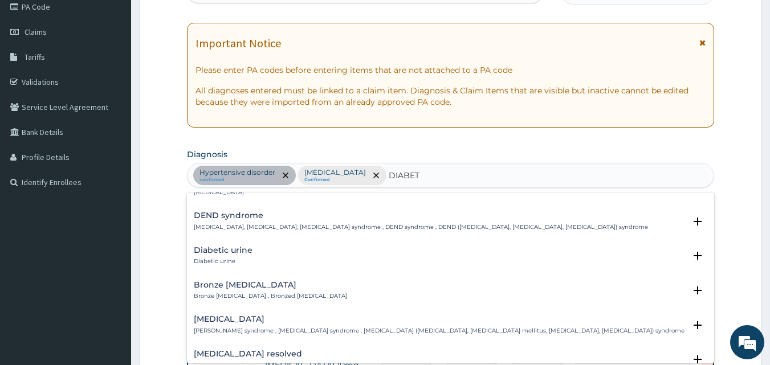
scroll to position [0, 0]
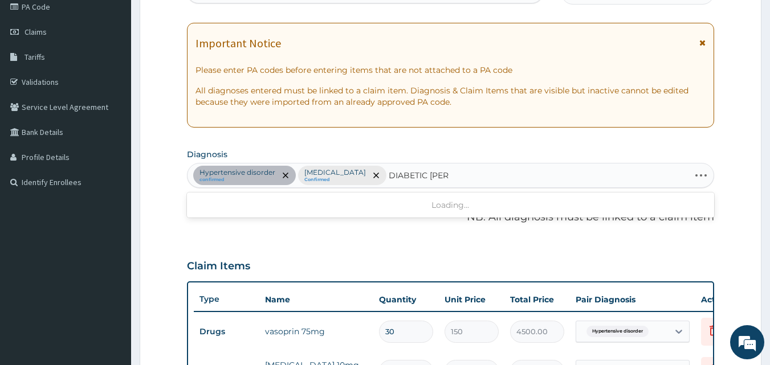
type input "DIABETIC MELL"
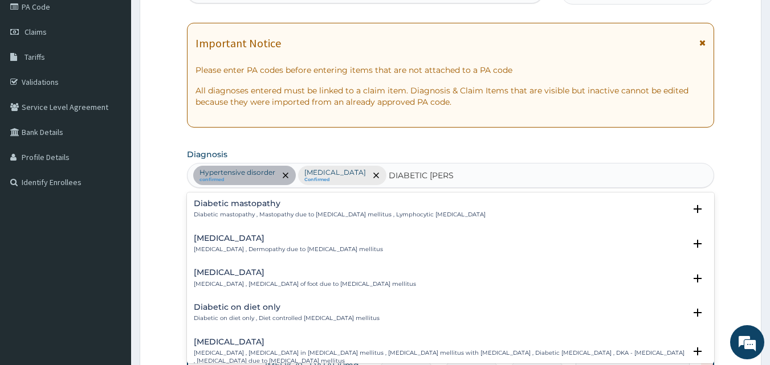
click at [279, 250] on p "Diabetic dermopathy , Dermopathy due to diabetes mellitus" at bounding box center [288, 250] width 189 height 8
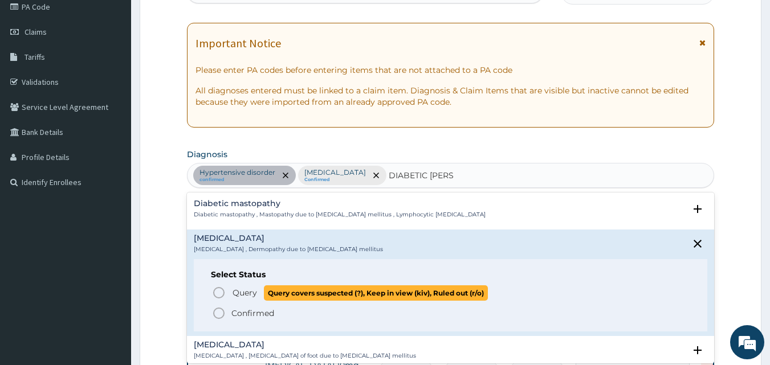
click at [268, 290] on span "Query covers suspected (?), Keep in view (kiv), Ruled out (r/o)" at bounding box center [376, 292] width 224 height 15
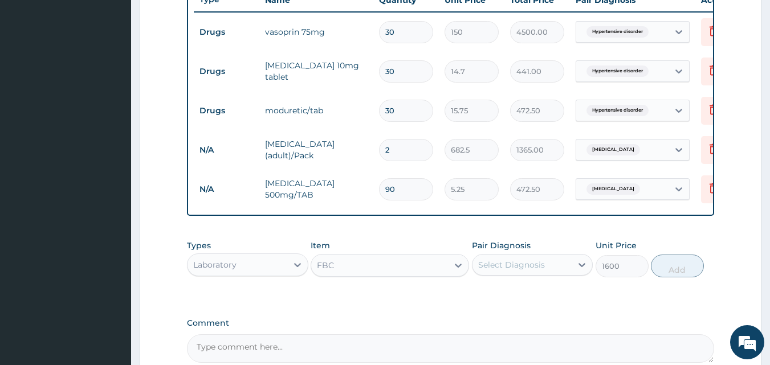
scroll to position [484, 0]
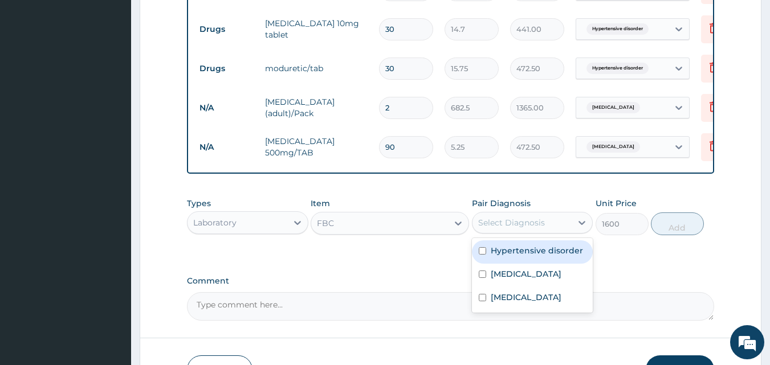
click at [500, 228] on div "Select Diagnosis" at bounding box center [511, 222] width 67 height 11
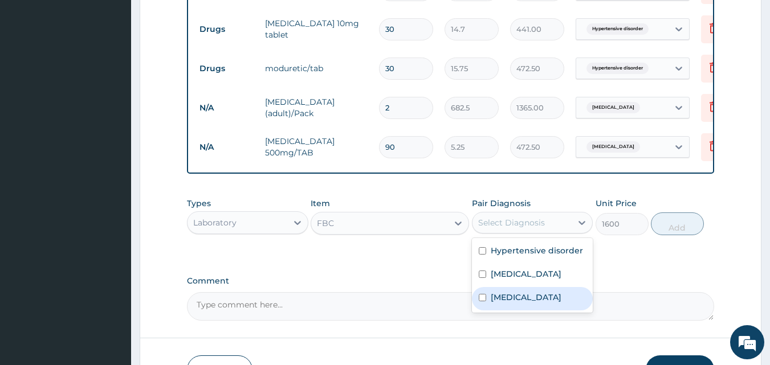
click at [536, 297] on div "Diabetic dermopathy" at bounding box center [532, 298] width 121 height 23
checkbox input "true"
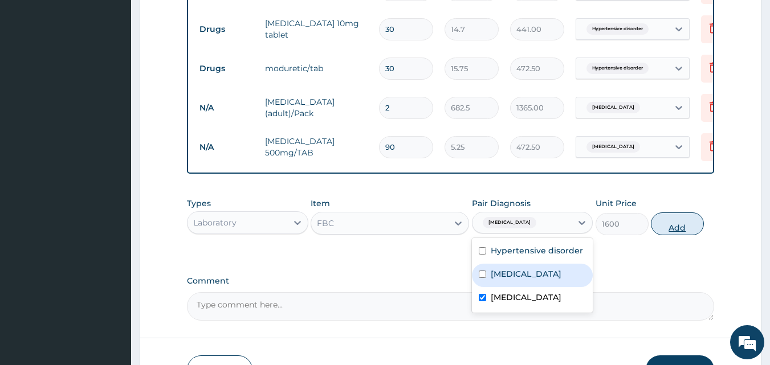
click at [680, 234] on button "Add" at bounding box center [677, 224] width 53 height 23
type input "0"
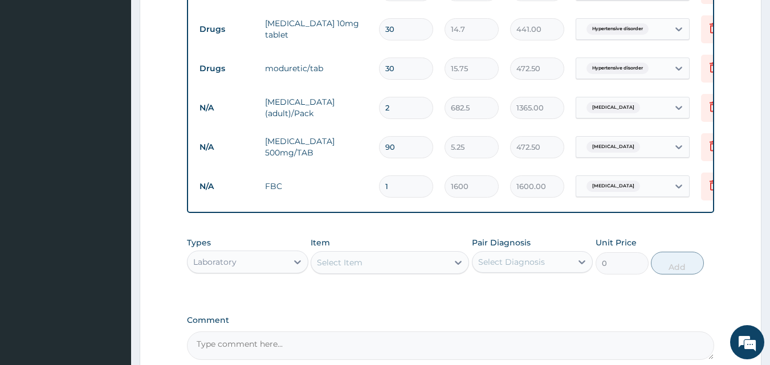
click at [367, 268] on div "Select Item" at bounding box center [379, 263] width 137 height 18
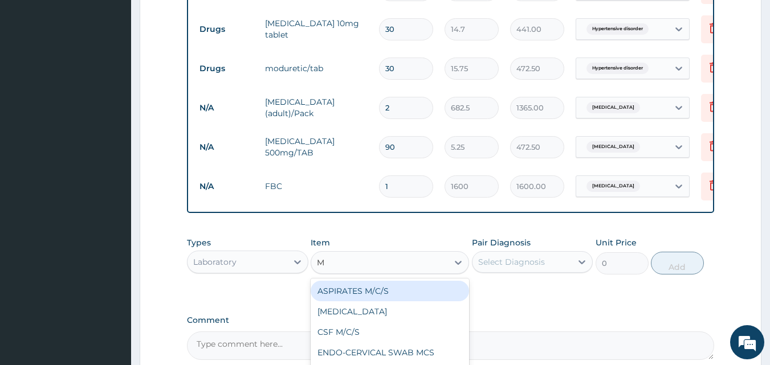
type input "MP"
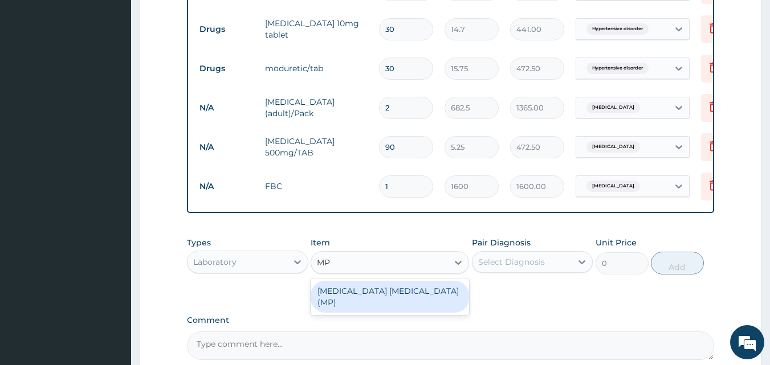
click at [350, 299] on div "MALARIA PARASITE (MP)" at bounding box center [390, 297] width 158 height 32
type input "560"
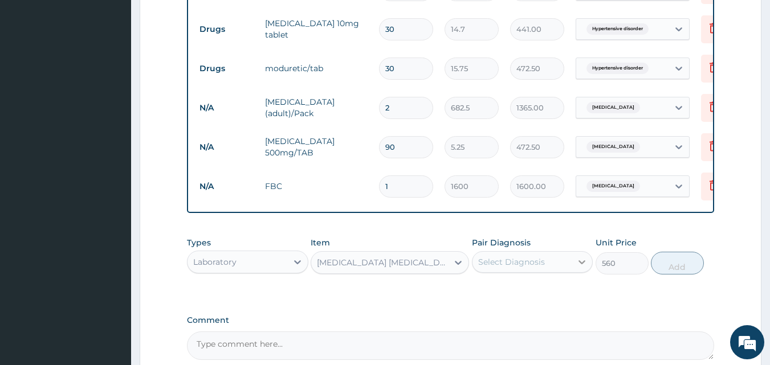
click at [587, 268] on icon at bounding box center [581, 261] width 11 height 11
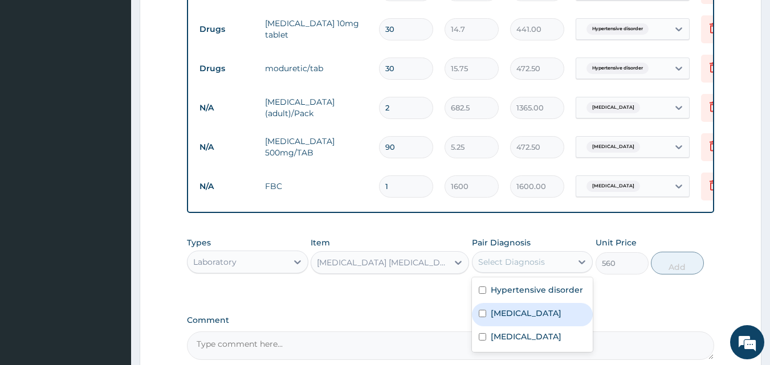
click at [536, 319] on label "Falciparum malaria" at bounding box center [526, 313] width 71 height 11
checkbox input "true"
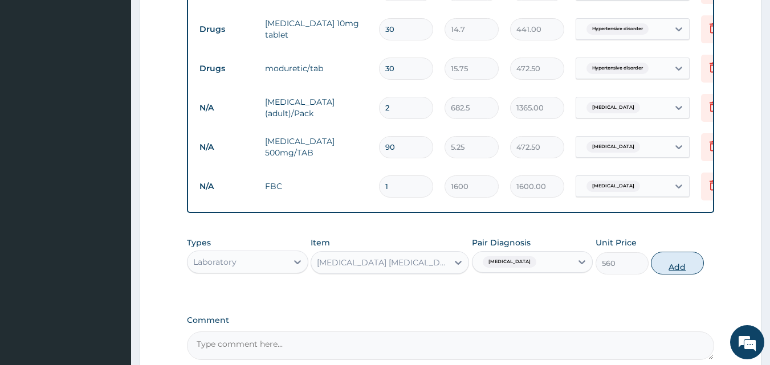
click at [672, 275] on button "Add" at bounding box center [677, 263] width 53 height 23
type input "0"
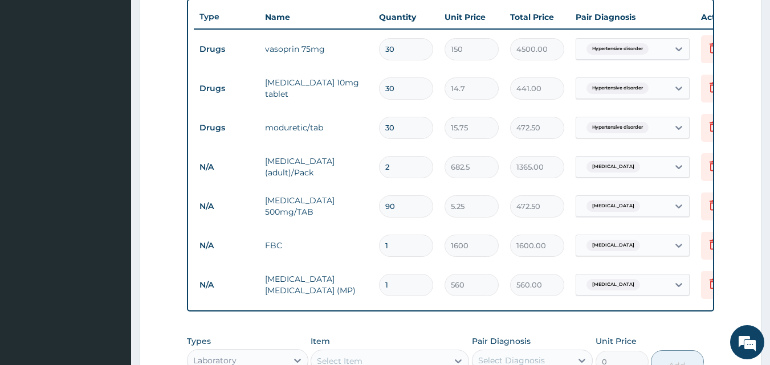
scroll to position [427, 0]
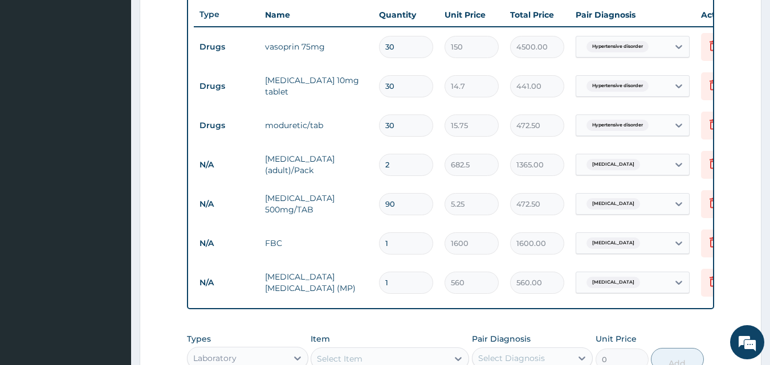
type input "2"
type input "1120.00"
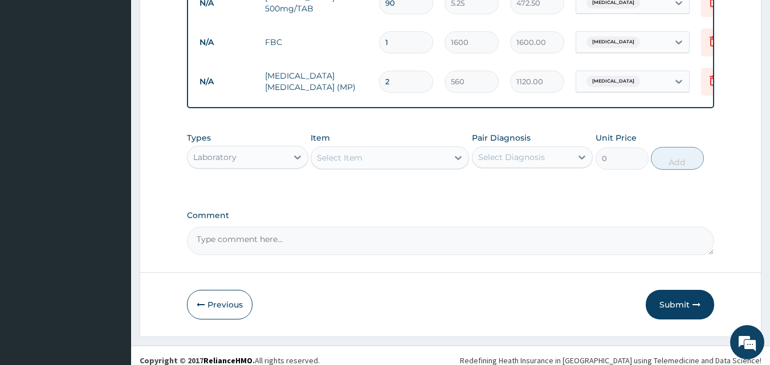
scroll to position [647, 0]
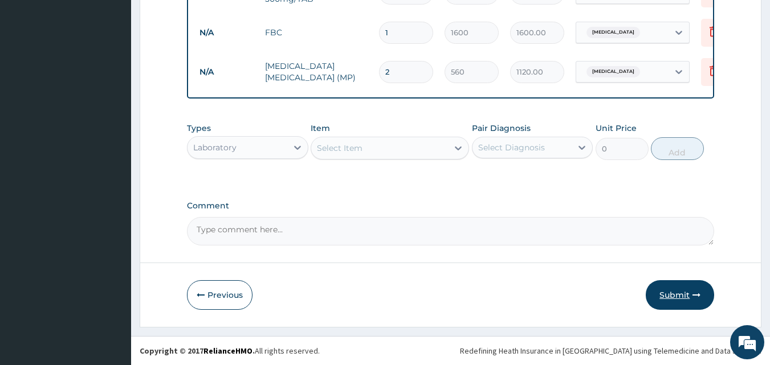
type input "2"
click at [656, 297] on button "Submit" at bounding box center [680, 295] width 68 height 30
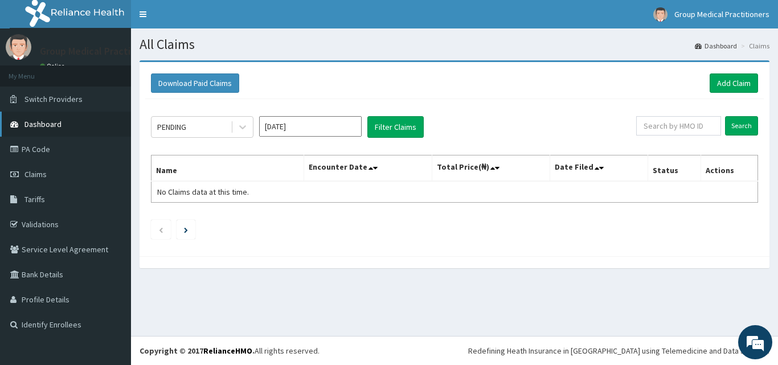
click at [49, 130] on link "Dashboard" at bounding box center [65, 124] width 131 height 25
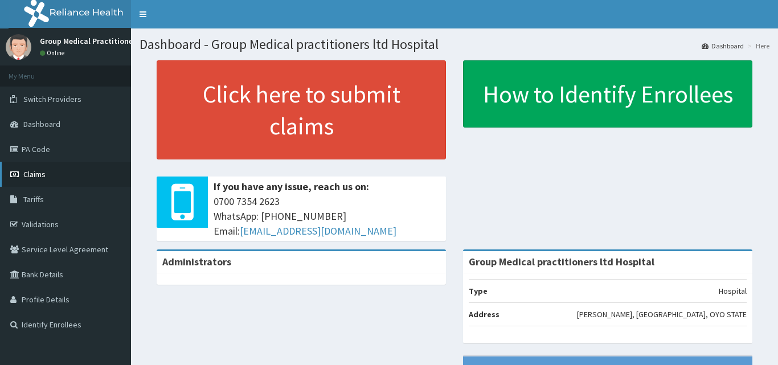
click at [36, 173] on span "Claims" at bounding box center [34, 174] width 22 height 10
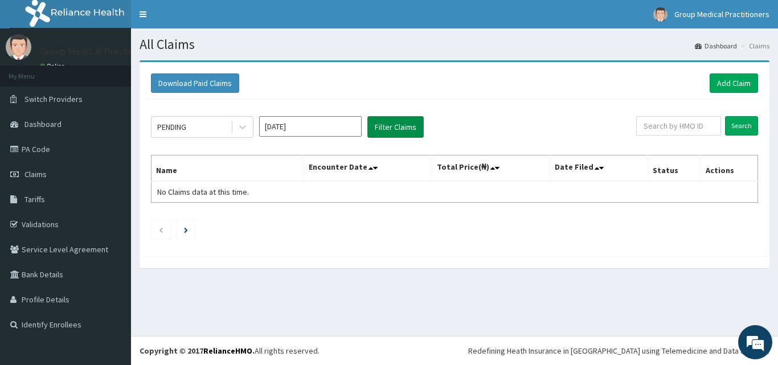
click at [407, 133] on button "Filter Claims" at bounding box center [395, 127] width 56 height 22
click at [396, 125] on button "Filter Claims" at bounding box center [395, 127] width 56 height 22
click at [190, 228] on li at bounding box center [186, 229] width 19 height 19
click at [154, 228] on li at bounding box center [161, 229] width 20 height 19
click at [341, 166] on th "Encounter Date" at bounding box center [368, 169] width 128 height 26
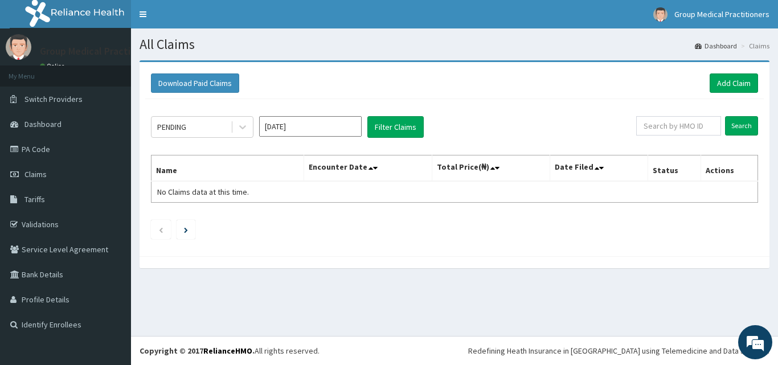
click at [361, 162] on th "Encounter Date" at bounding box center [368, 169] width 128 height 26
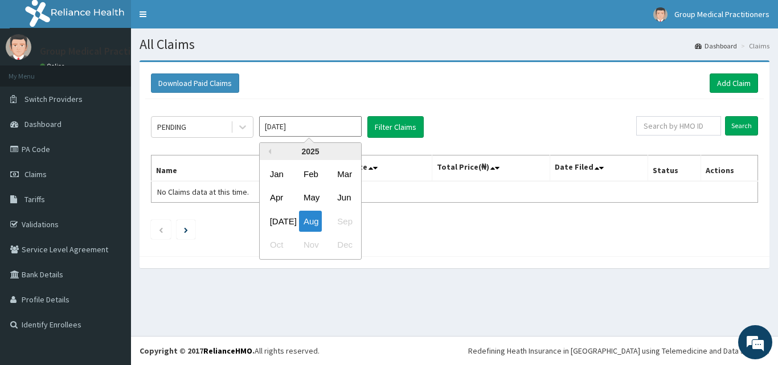
click at [332, 134] on input "[DATE]" at bounding box center [310, 126] width 103 height 21
click at [316, 228] on div "Aug" at bounding box center [310, 221] width 23 height 21
click at [343, 121] on input "[DATE]" at bounding box center [310, 126] width 103 height 21
click at [278, 219] on div "[DATE]" at bounding box center [277, 221] width 23 height 21
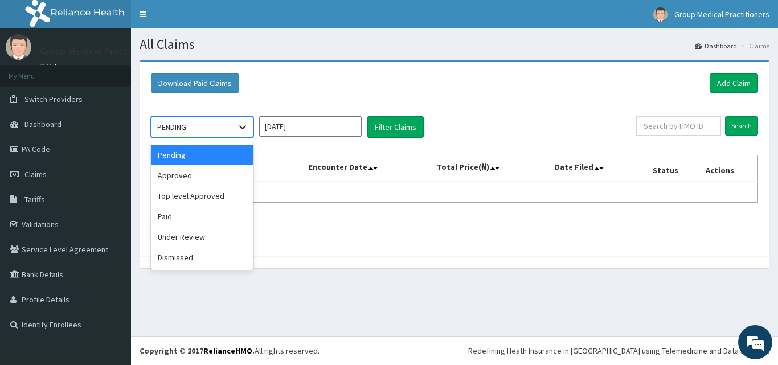
click at [239, 126] on icon at bounding box center [242, 126] width 11 height 11
click at [203, 173] on div "Approved" at bounding box center [202, 175] width 103 height 21
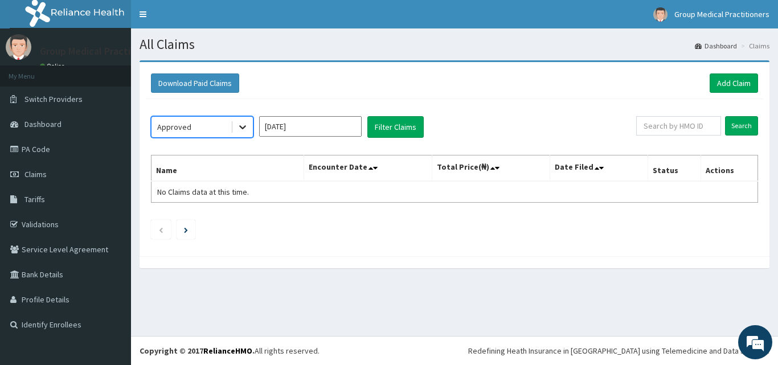
click at [236, 127] on div at bounding box center [242, 127] width 21 height 21
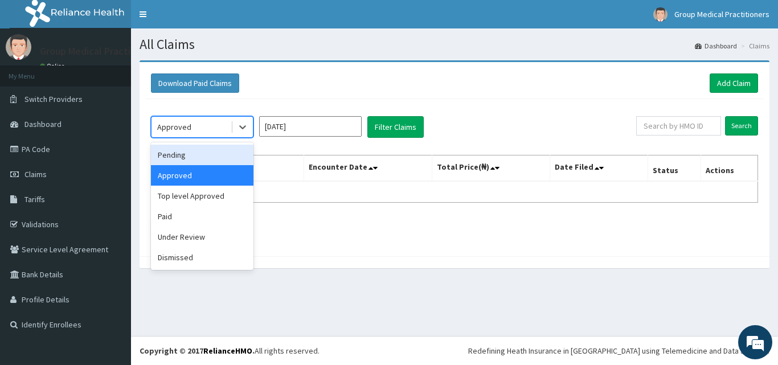
click at [218, 150] on div "Pending" at bounding box center [202, 155] width 103 height 21
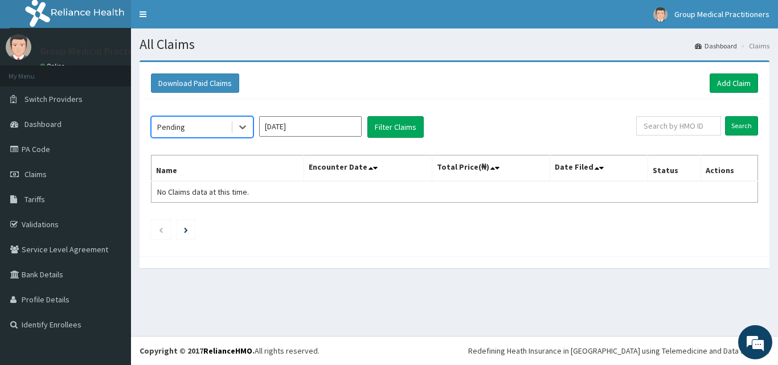
click at [200, 134] on div "Pending" at bounding box center [191, 127] width 79 height 18
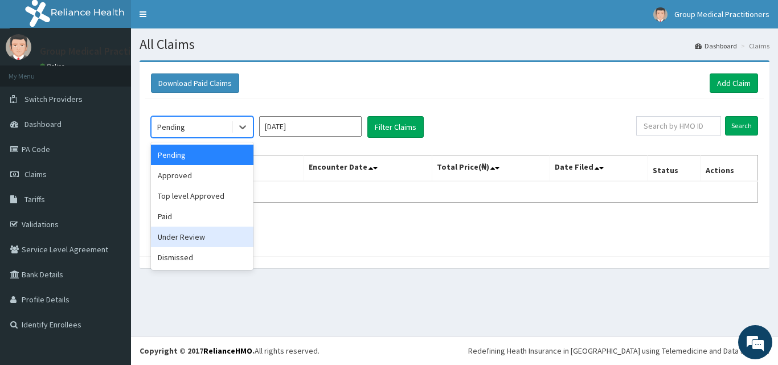
click at [178, 238] on div "Under Review" at bounding box center [202, 237] width 103 height 21
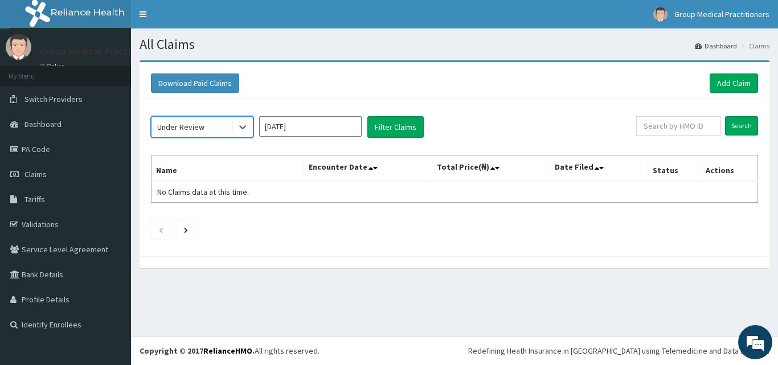
click at [182, 119] on div "Under Review" at bounding box center [191, 127] width 79 height 18
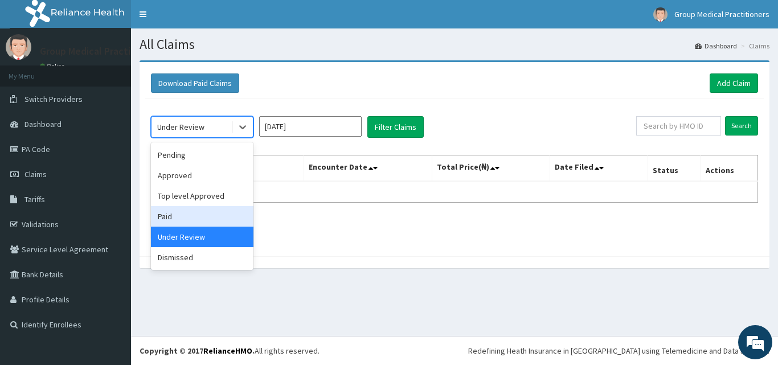
click at [170, 215] on div "Paid" at bounding box center [202, 216] width 103 height 21
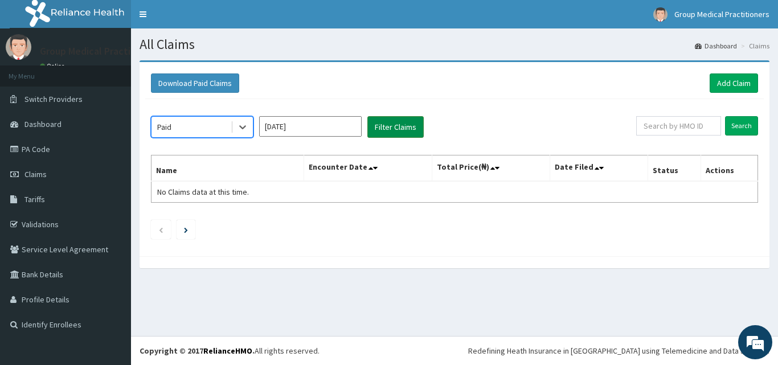
click at [368, 128] on button "Filter Claims" at bounding box center [395, 127] width 56 height 22
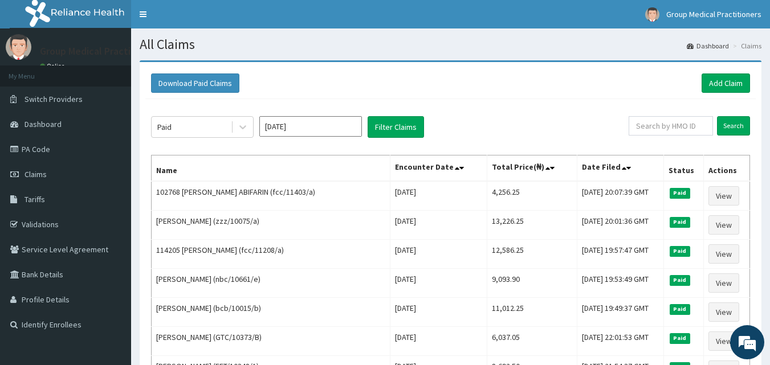
click at [299, 134] on input "[DATE]" at bounding box center [310, 126] width 103 height 21
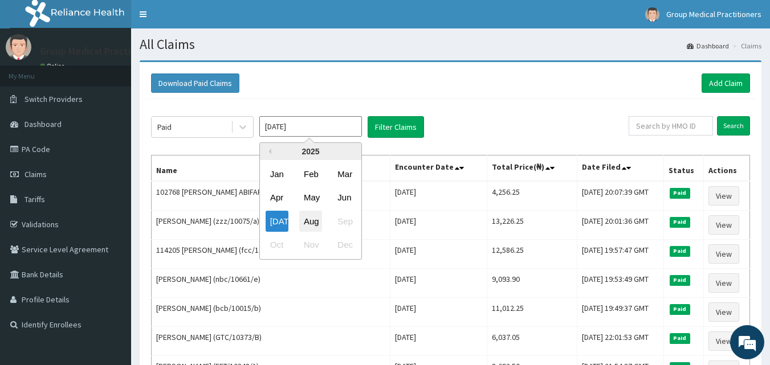
click at [305, 215] on div "Aug" at bounding box center [310, 221] width 23 height 21
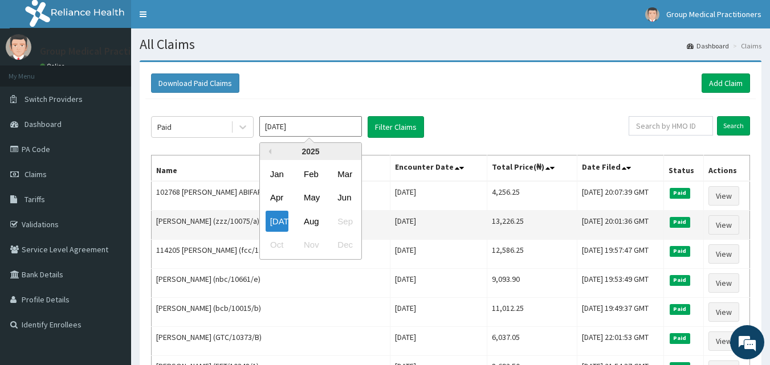
type input "[DATE]"
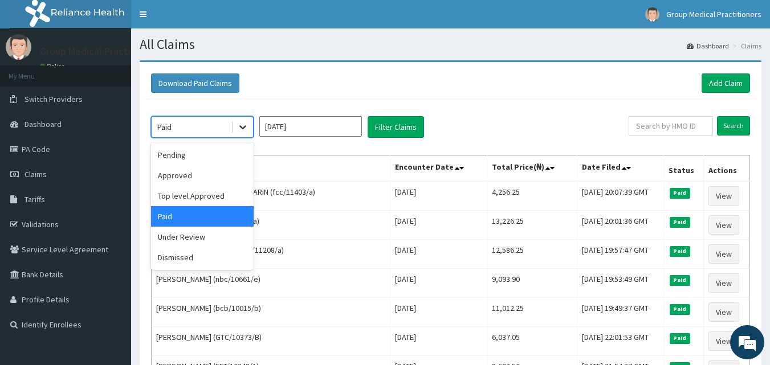
click at [240, 125] on icon at bounding box center [242, 126] width 11 height 11
click at [209, 156] on div "Pending" at bounding box center [202, 155] width 103 height 21
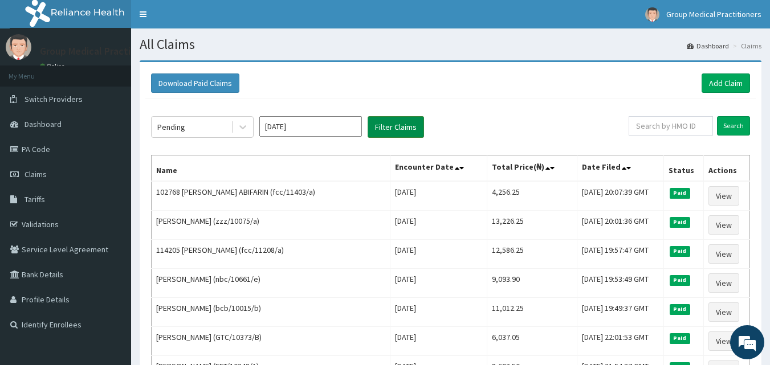
click at [385, 120] on button "Filter Claims" at bounding box center [395, 127] width 56 height 22
